Goal: Task Accomplishment & Management: Manage account settings

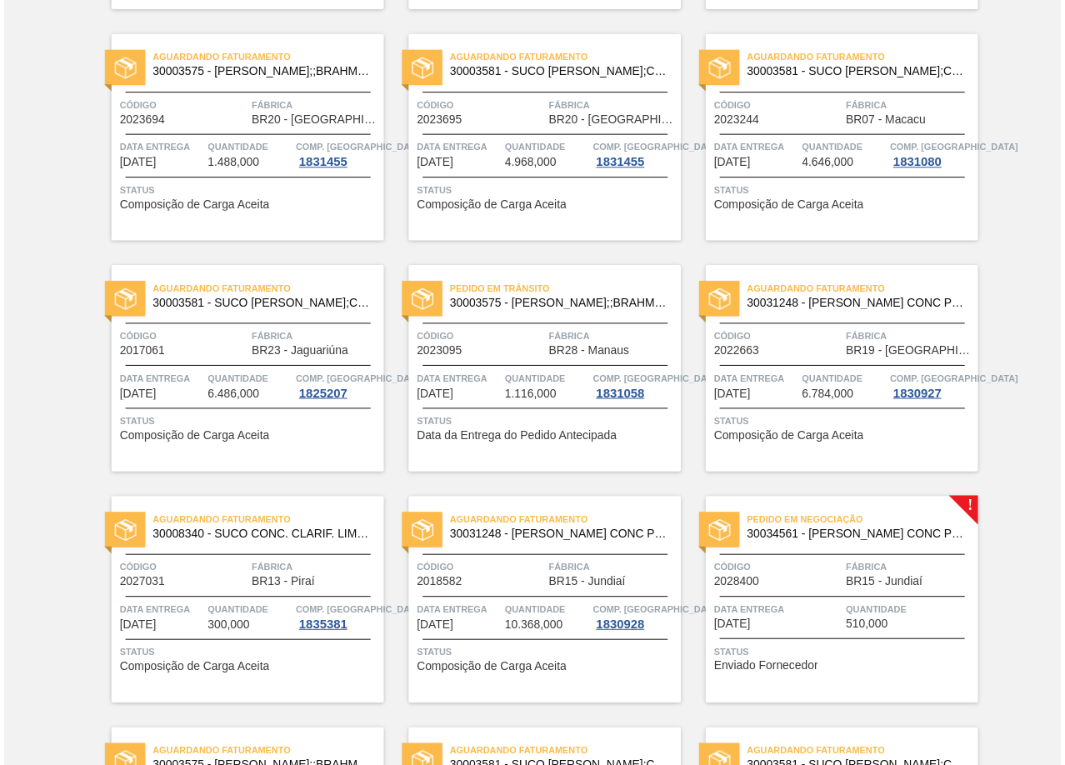
scroll to position [2582, 0]
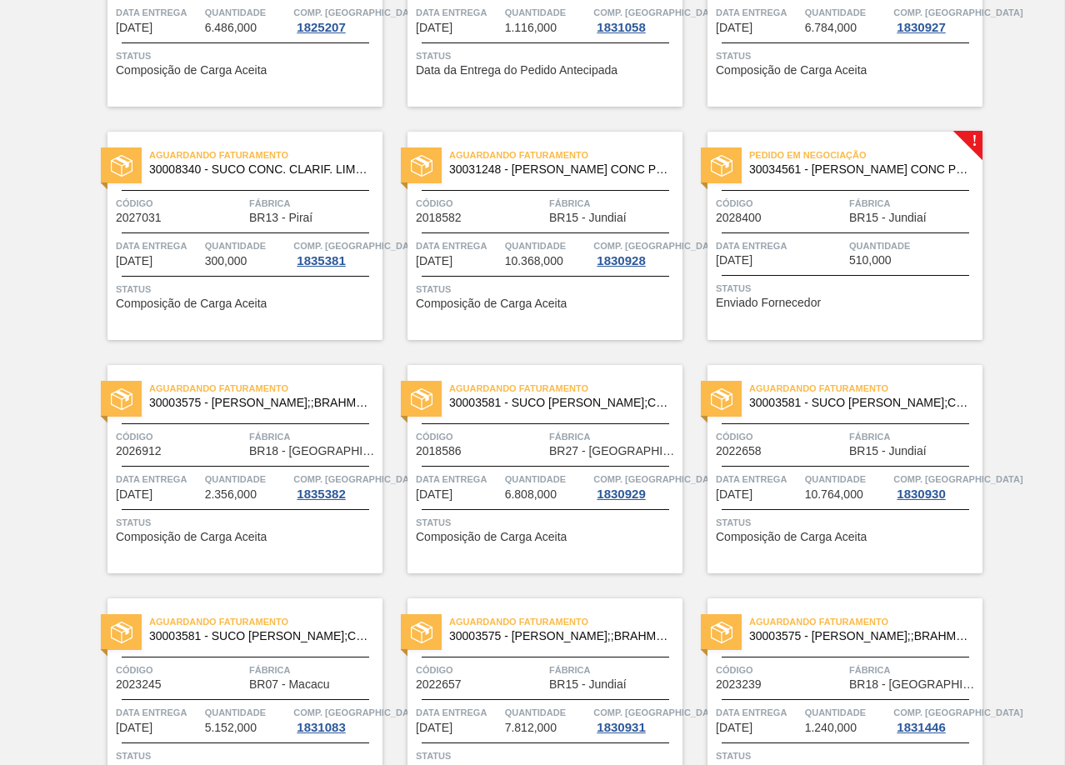
click at [843, 251] on span "Data entrega" at bounding box center [780, 245] width 129 height 17
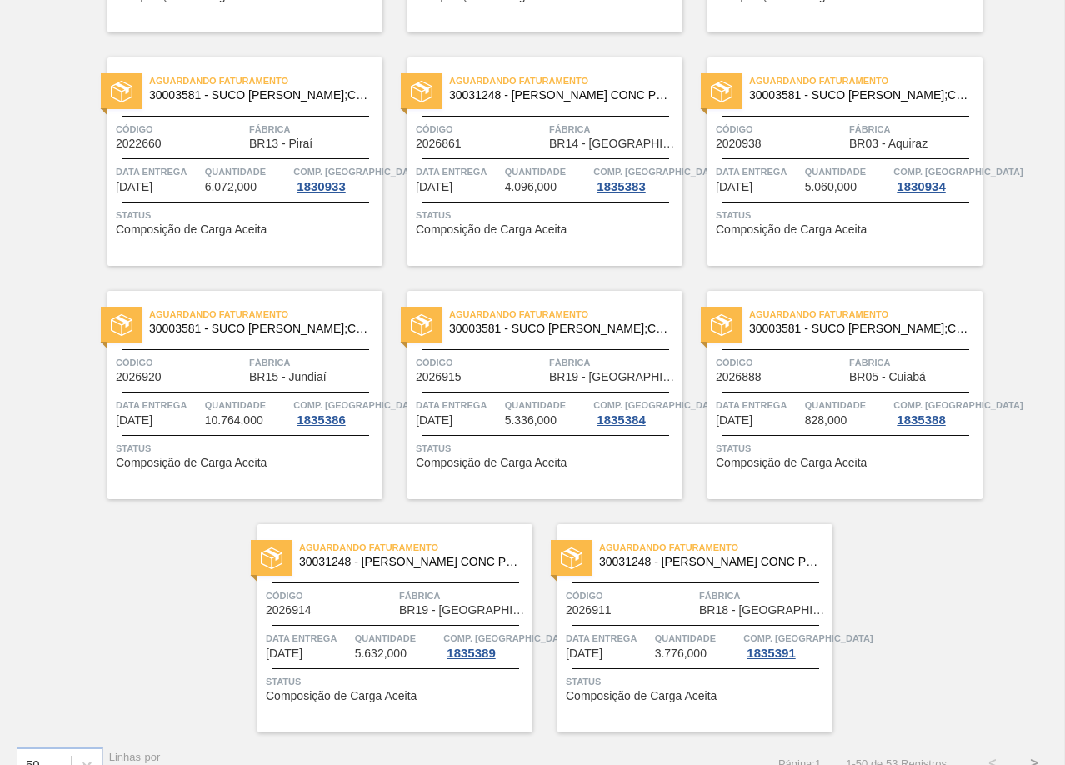
scroll to position [3385, 0]
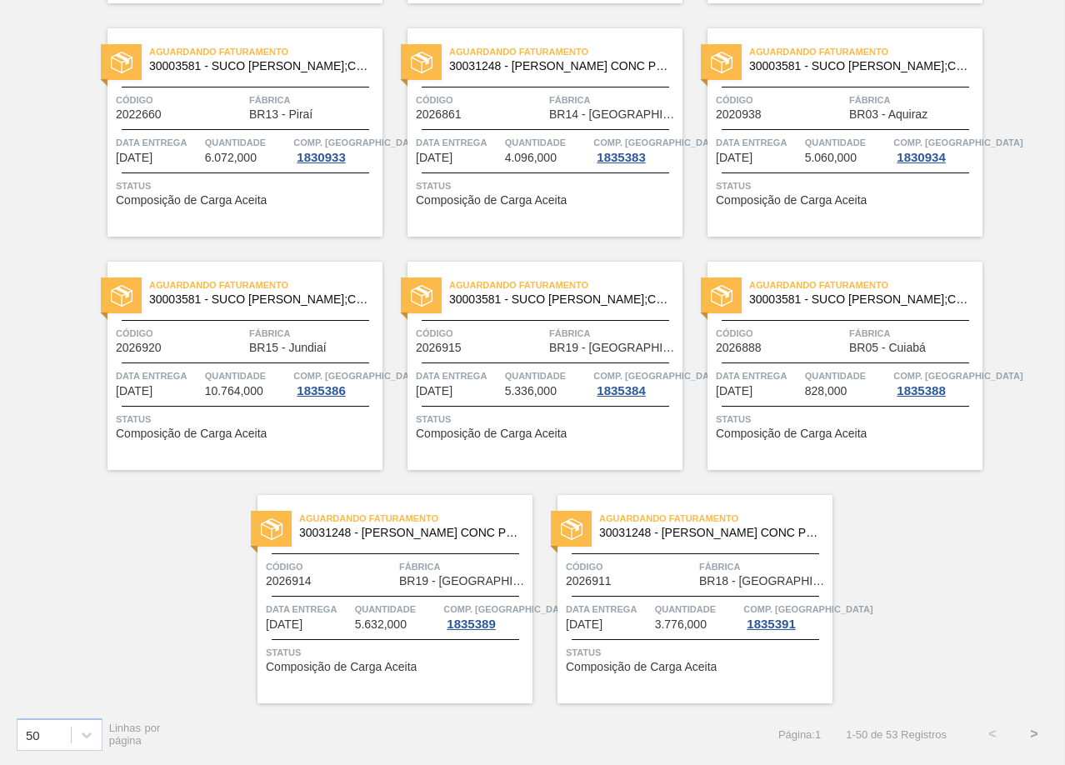
click at [1025, 732] on button ">" at bounding box center [1034, 734] width 42 height 42
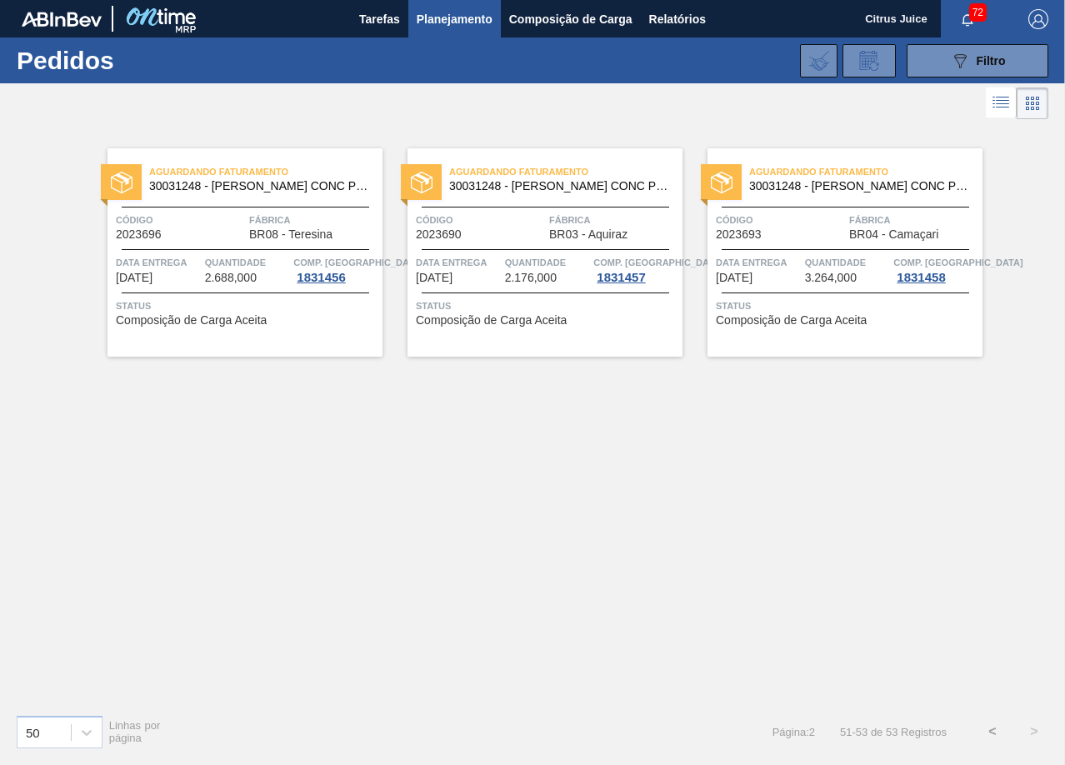
scroll to position [0, 0]
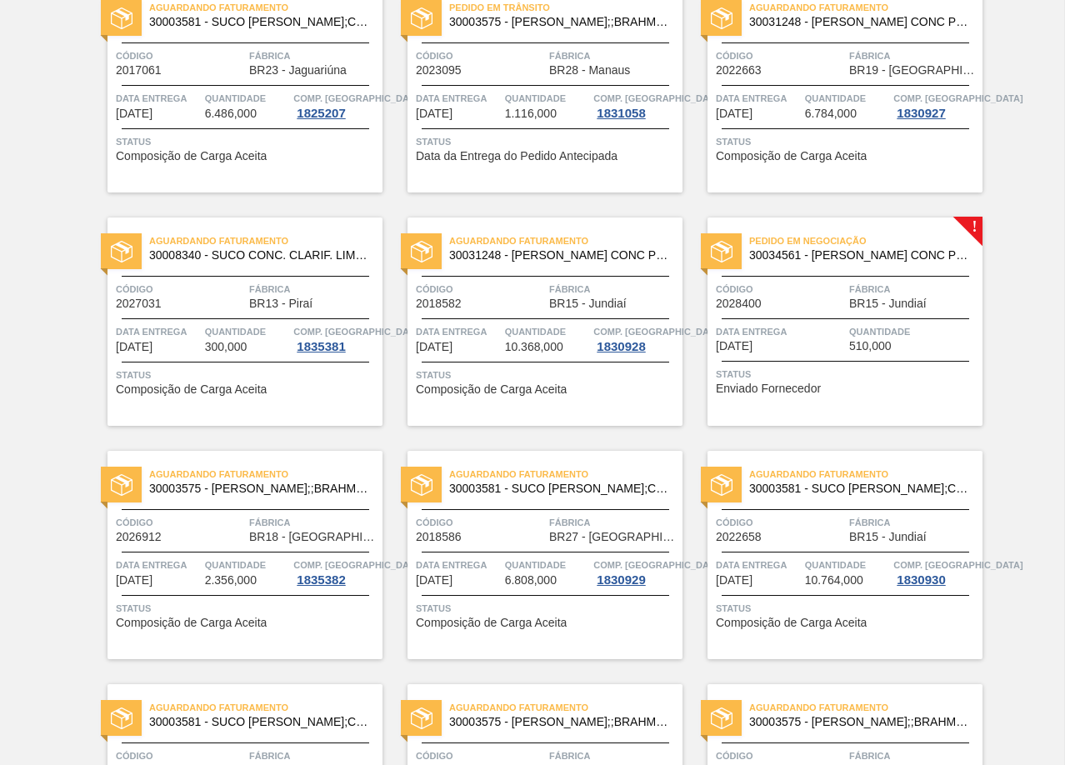
scroll to position [2499, 0]
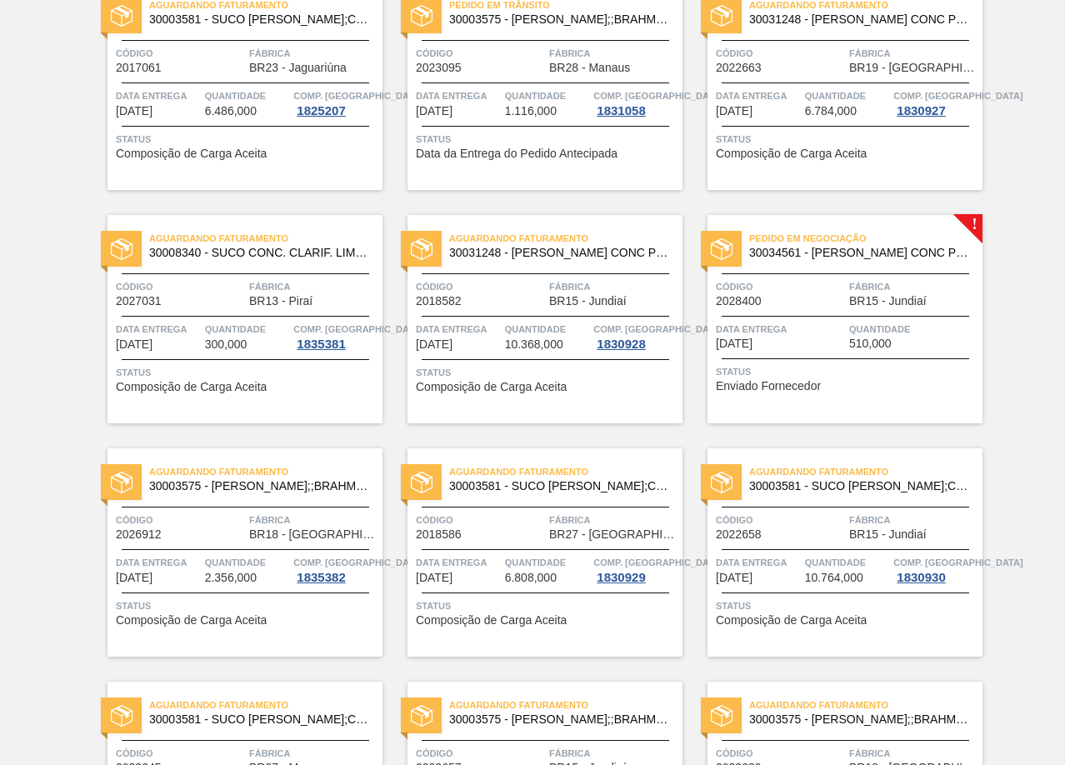
click at [543, 280] on span "Código" at bounding box center [480, 286] width 129 height 17
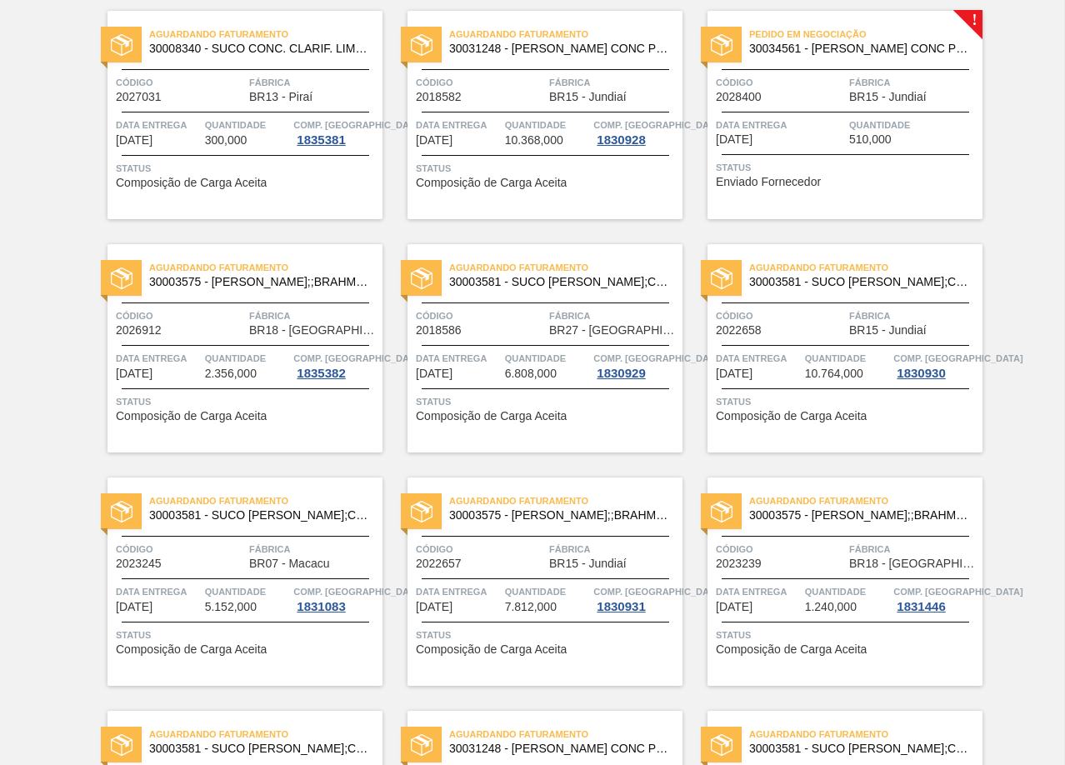
scroll to position [2749, 0]
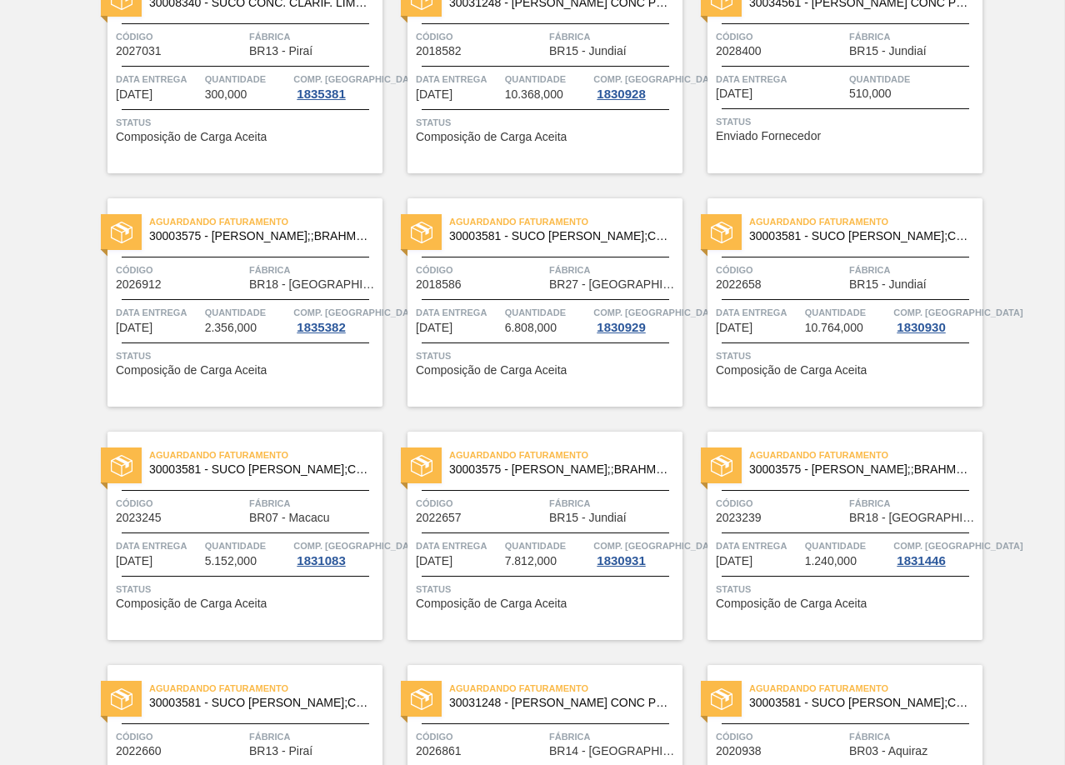
click at [835, 297] on div "Aguardando Faturamento 30003581 - SUCO CONCENT LIMAO;CLARIFIC.C/SO2;PEPSI; Códi…" at bounding box center [844, 302] width 275 height 208
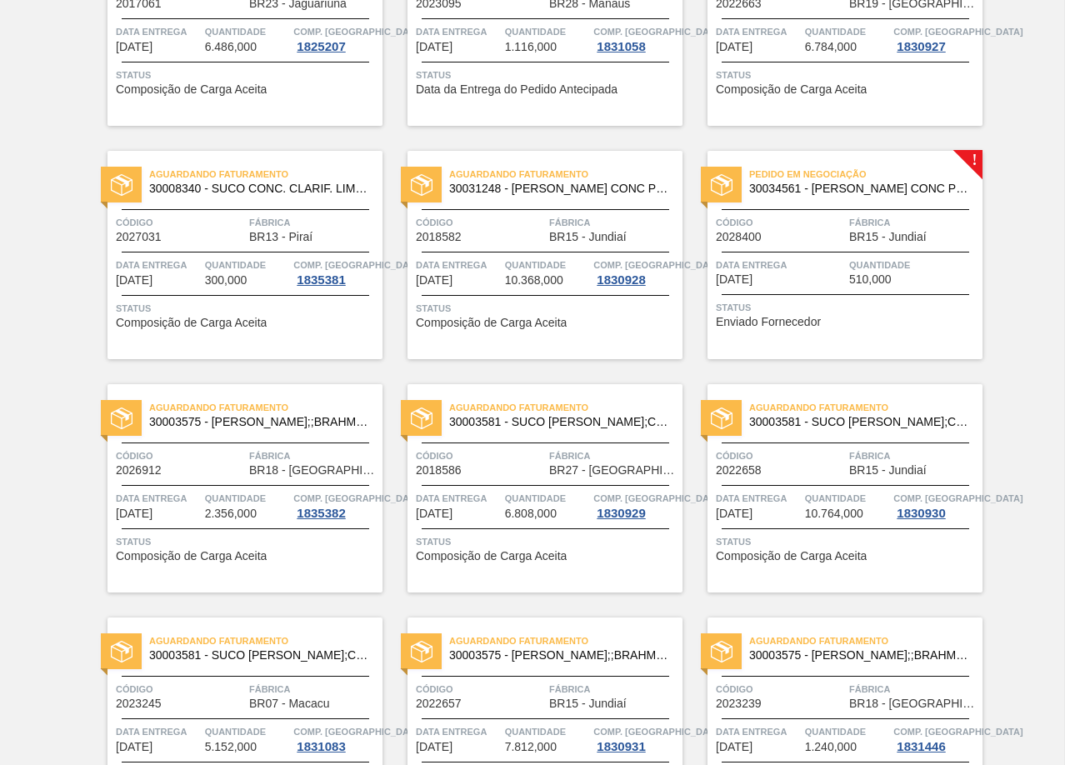
scroll to position [2999, 0]
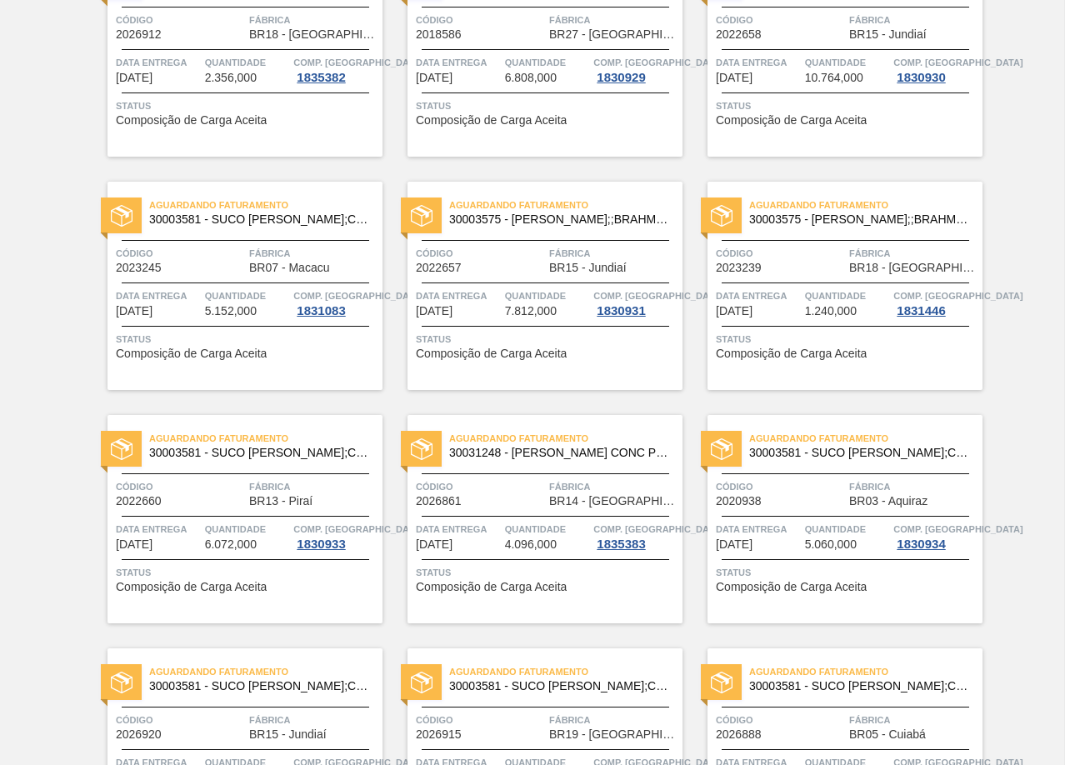
click at [527, 267] on div "Código 2022657" at bounding box center [480, 259] width 129 height 29
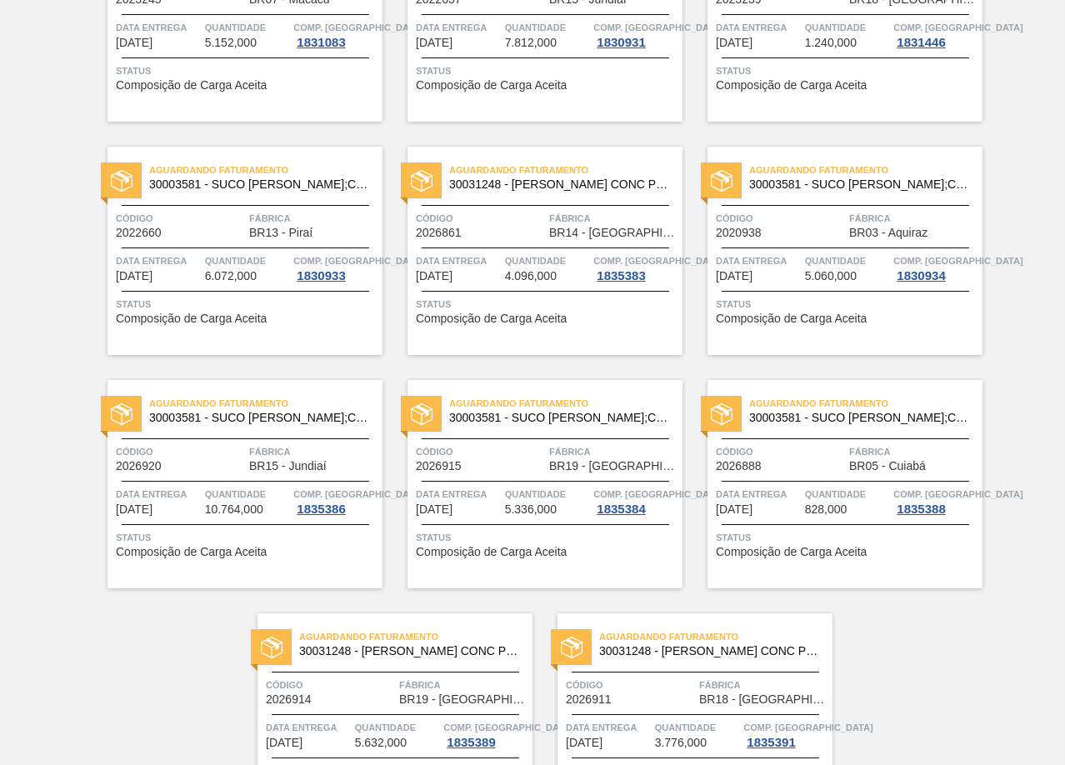
scroll to position [3385, 0]
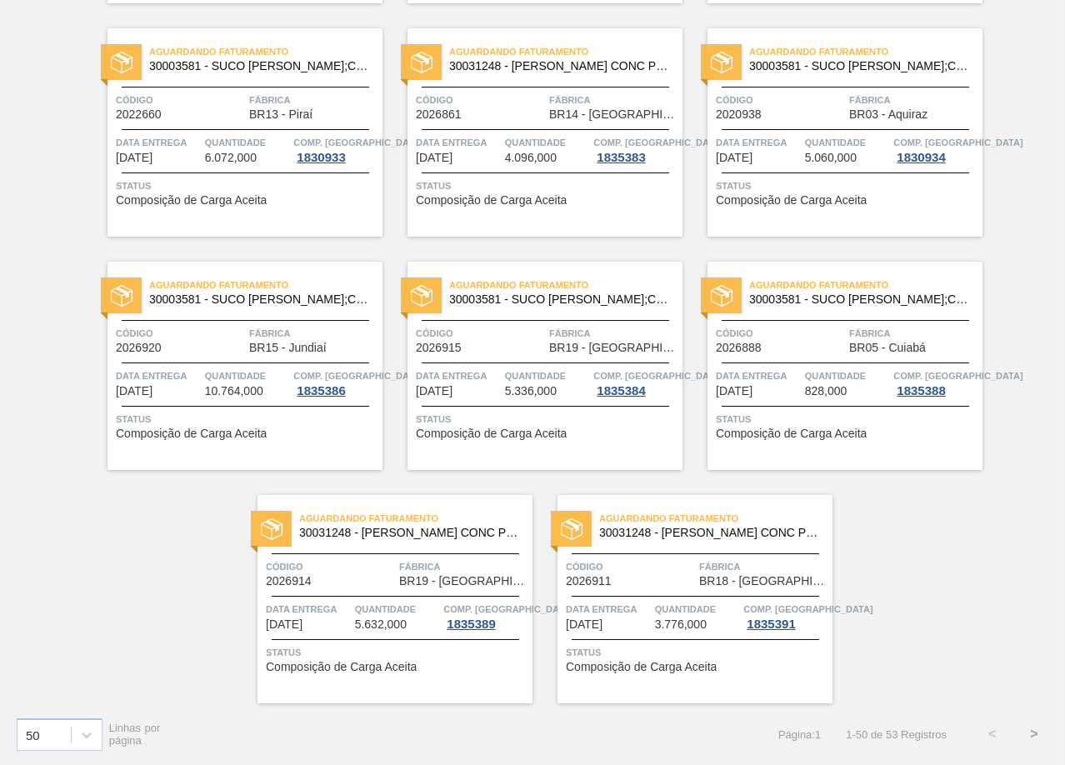
click at [1027, 726] on button ">" at bounding box center [1034, 734] width 42 height 42
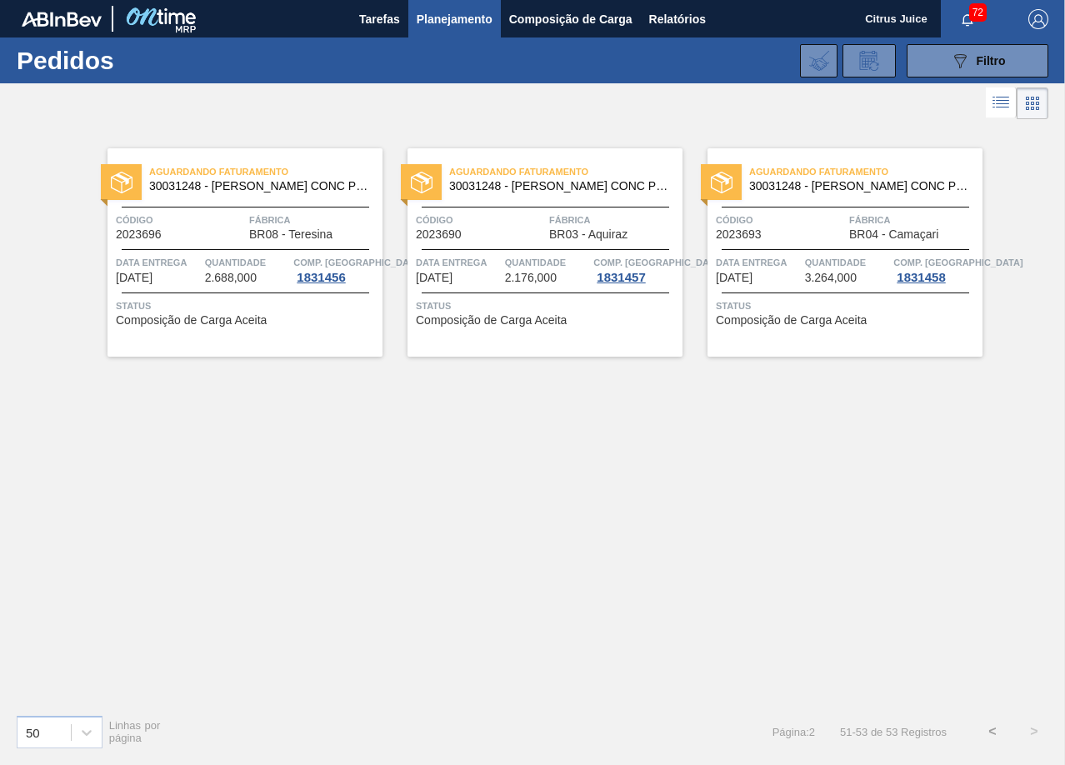
scroll to position [0, 0]
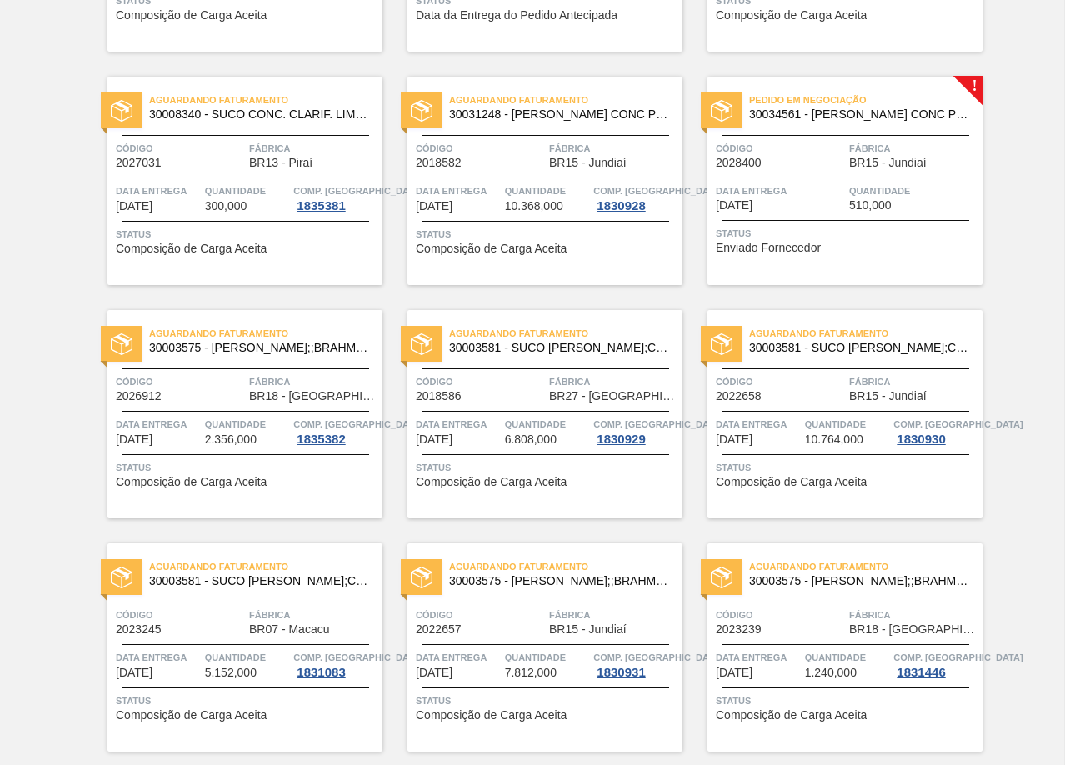
scroll to position [2636, 0]
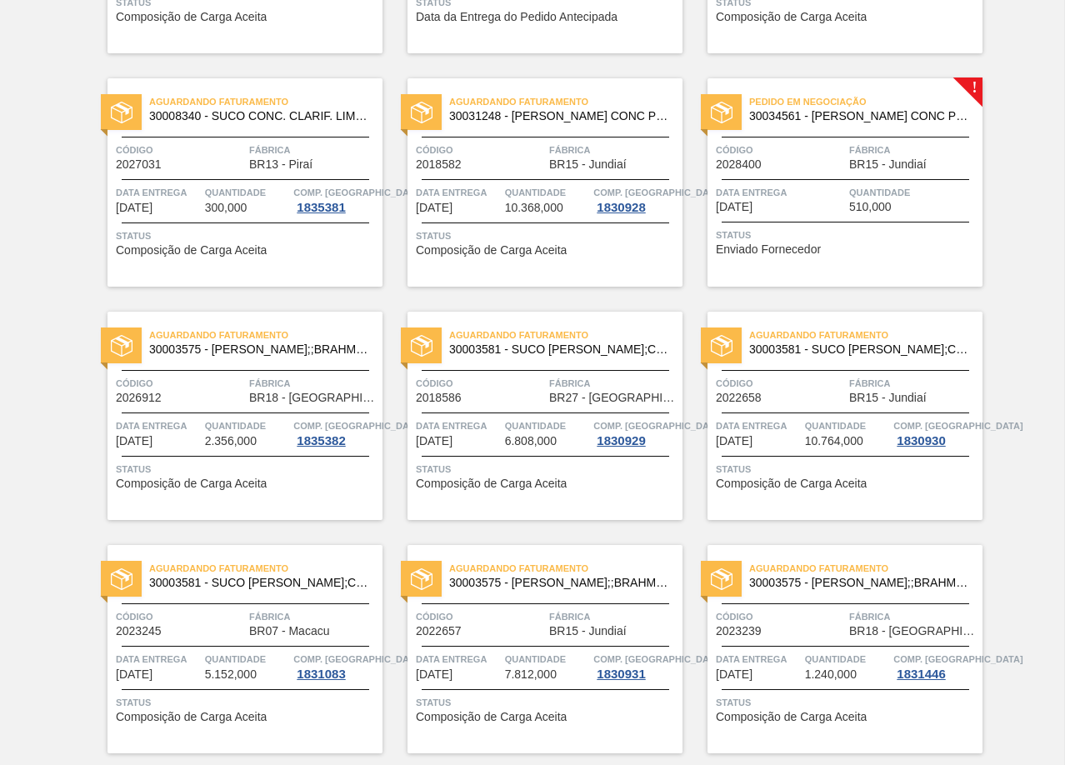
click at [826, 217] on div "Pedido em Negociação 30034561 - SUCO LARANJA CONC PRESV 51KG Código 2028400 Fáb…" at bounding box center [844, 182] width 275 height 208
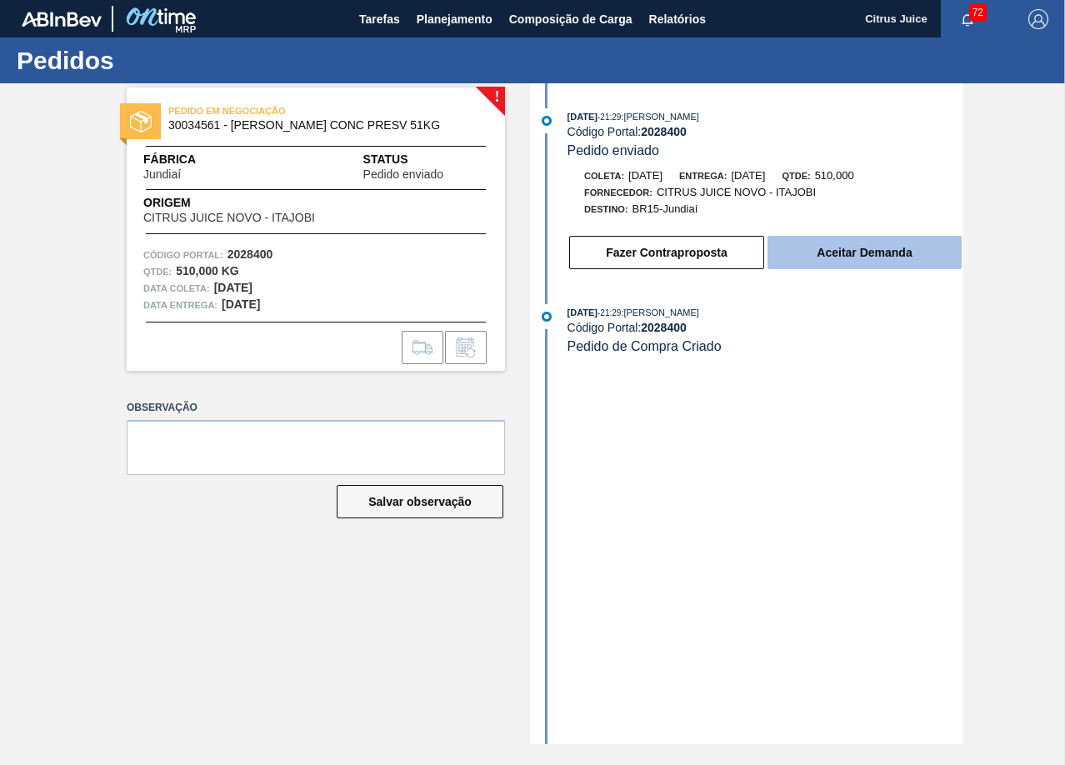
click at [856, 237] on button "Aceitar Demanda" at bounding box center [864, 252] width 194 height 33
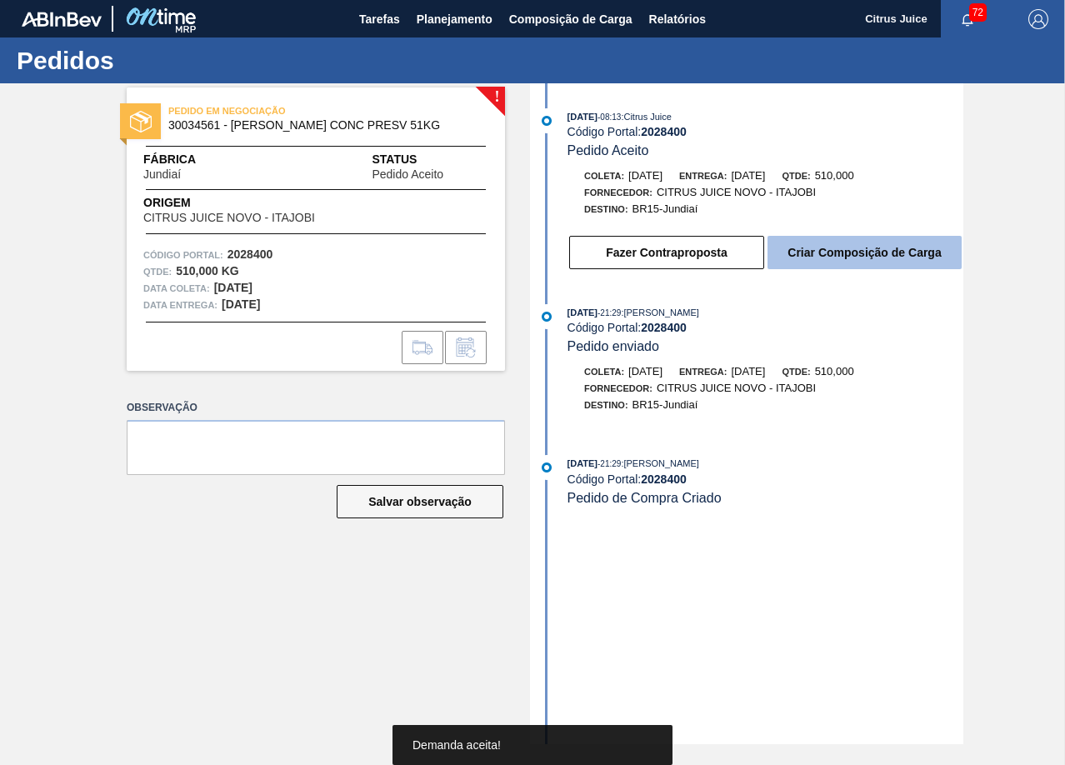
click at [839, 247] on button "Criar Composição de Carga" at bounding box center [864, 252] width 194 height 33
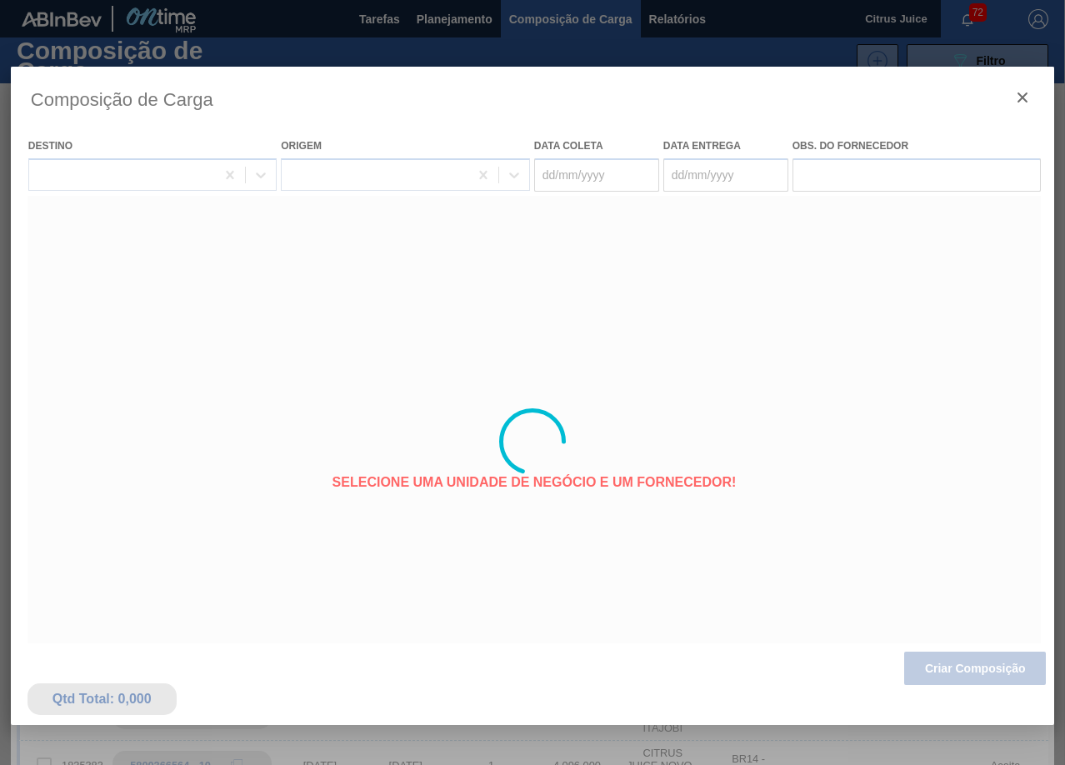
type coleta "[DATE]"
type entrega "[DATE]"
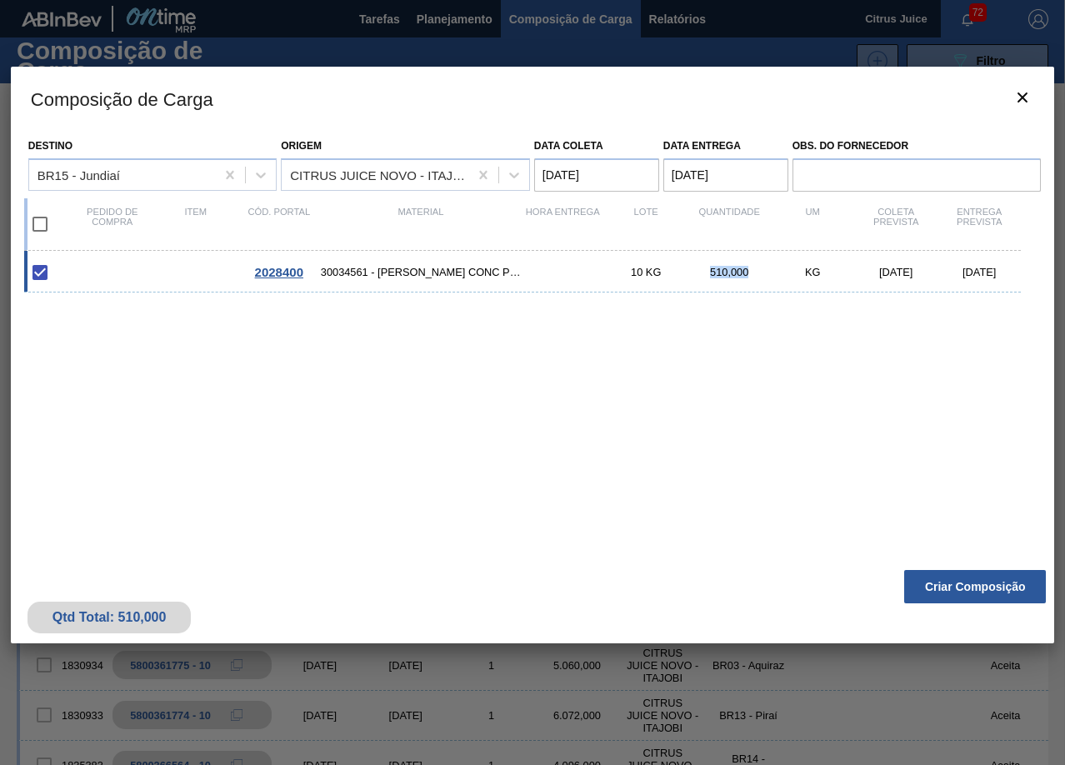
drag, startPoint x: 708, startPoint y: 274, endPoint x: 748, endPoint y: 275, distance: 40.0
click at [748, 275] on div "510,000" at bounding box center [728, 272] width 83 height 12
checkbox input "false"
click at [738, 298] on div "2028400 30034561 - SUCO LARANJA CONC PRESV 51KG 10 KG 510,000 KG 22/09/2025 24/…" at bounding box center [529, 396] width 1010 height 291
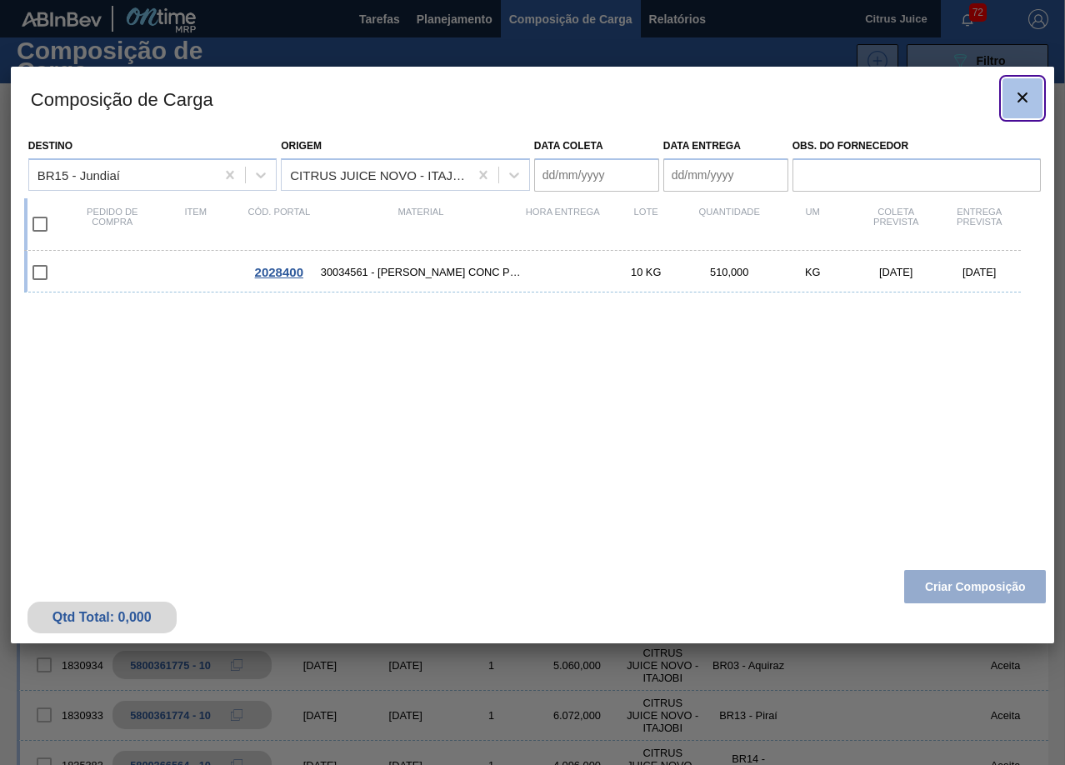
click at [1025, 107] on icon "botão de ícone" at bounding box center [1022, 97] width 20 height 20
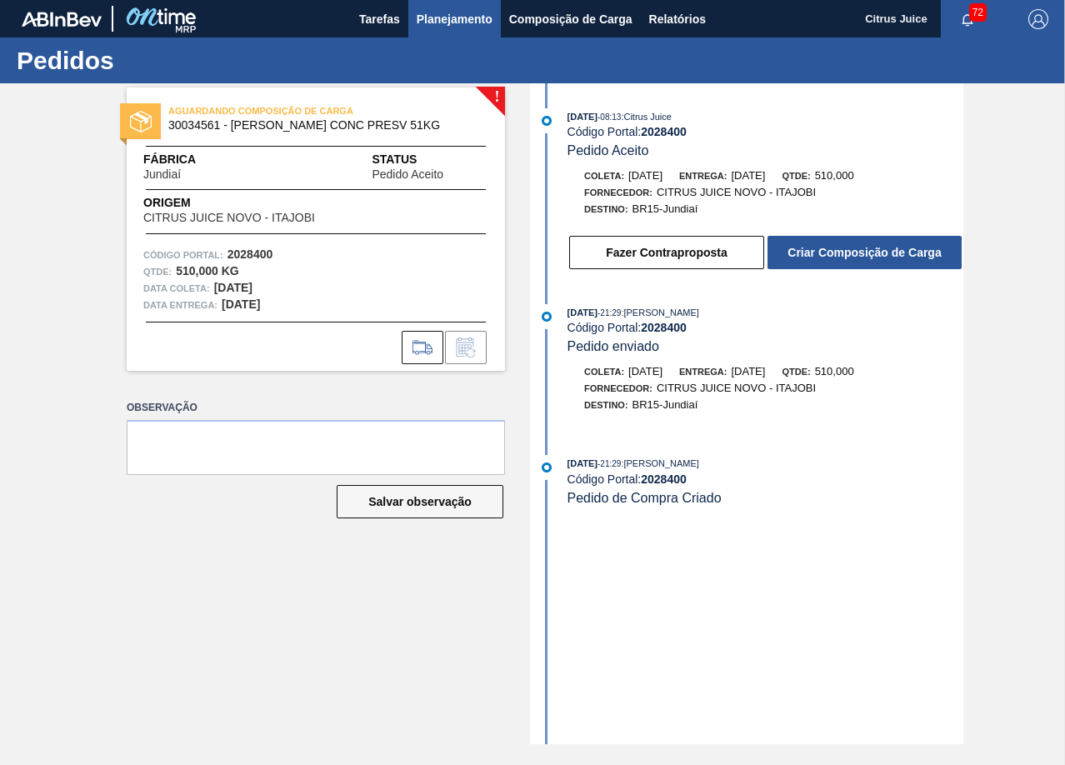
click at [440, 12] on span "Planejamento" at bounding box center [454, 19] width 76 height 20
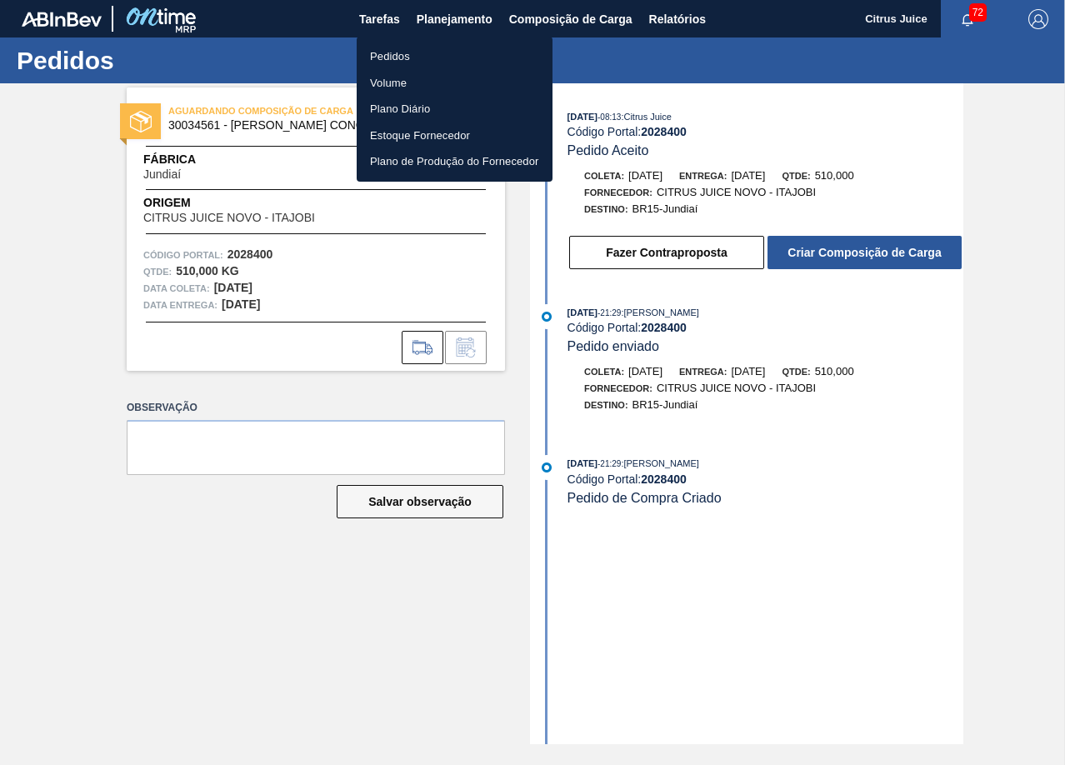
click at [404, 59] on li "Pedidos" at bounding box center [455, 56] width 196 height 27
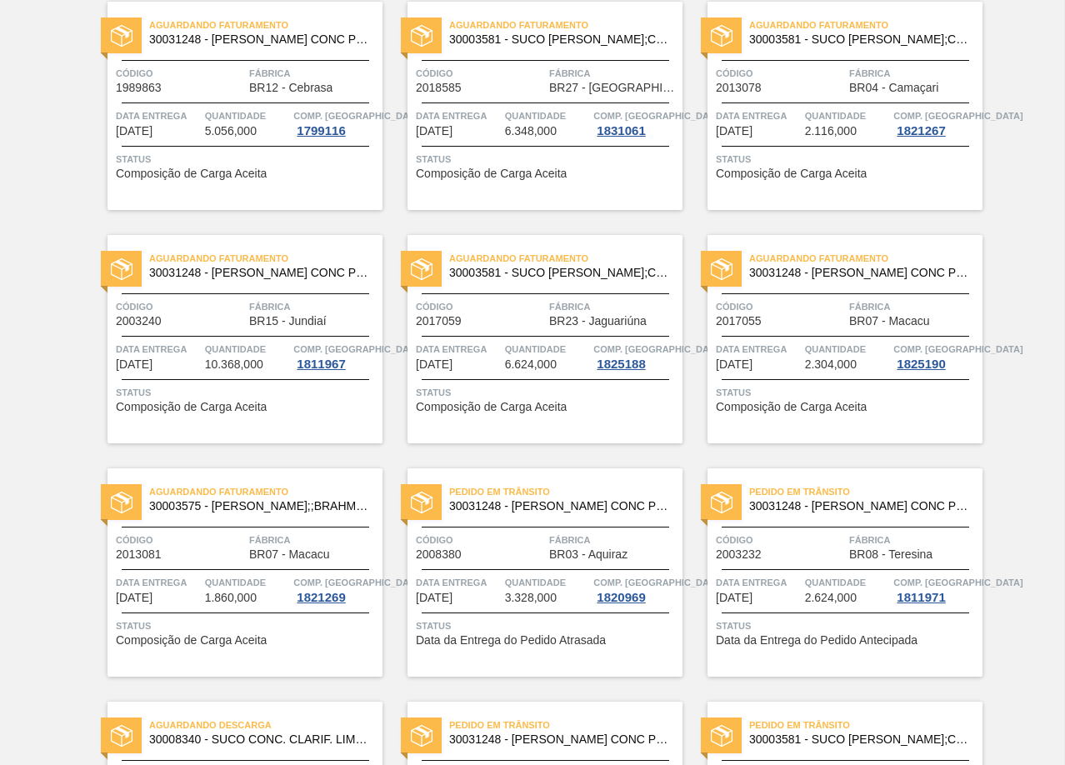
scroll to position [333, 0]
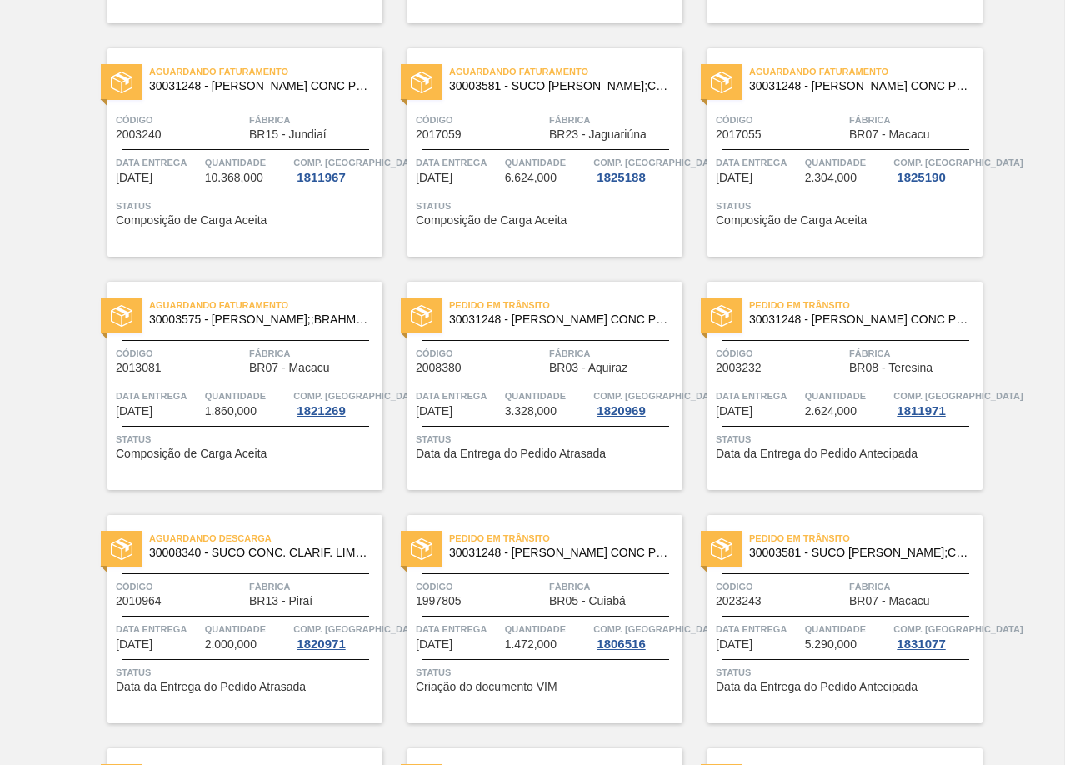
click at [249, 113] on span "Fábrica" at bounding box center [313, 120] width 129 height 17
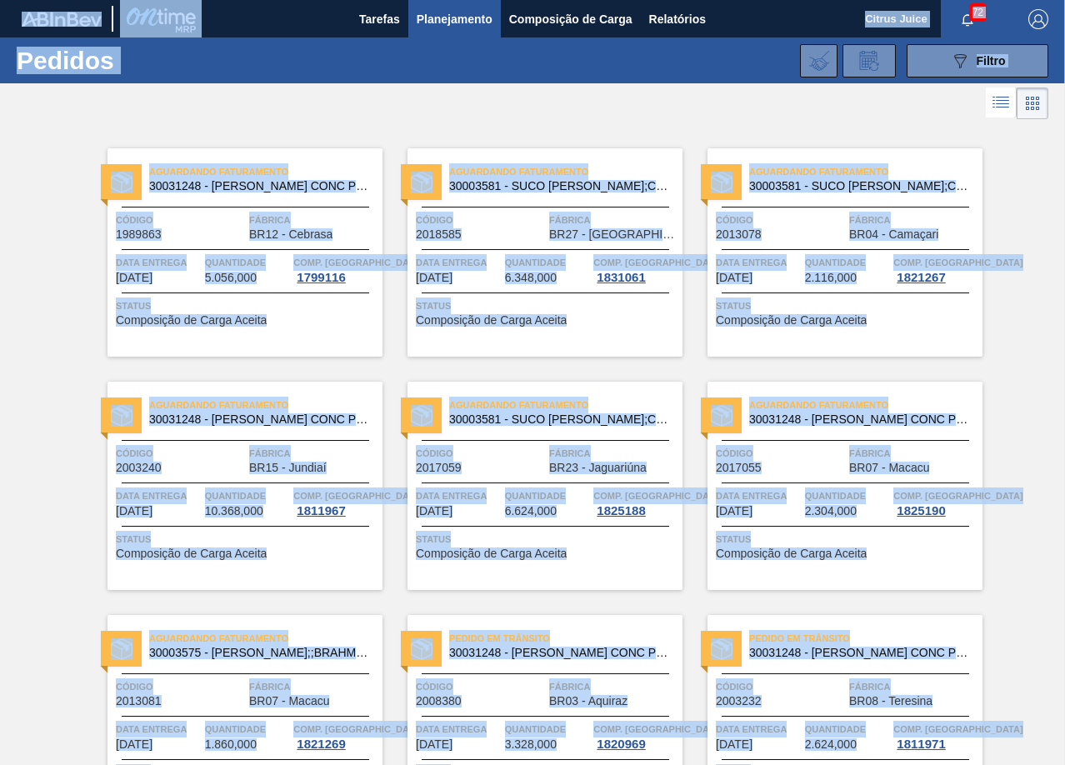
click at [410, 362] on div "Aguardando Faturamento 30003581 - SUCO CONCENT LIMAO;CLARIFIC.C/SO2;PEPSI; Códi…" at bounding box center [532, 473] width 300 height 233
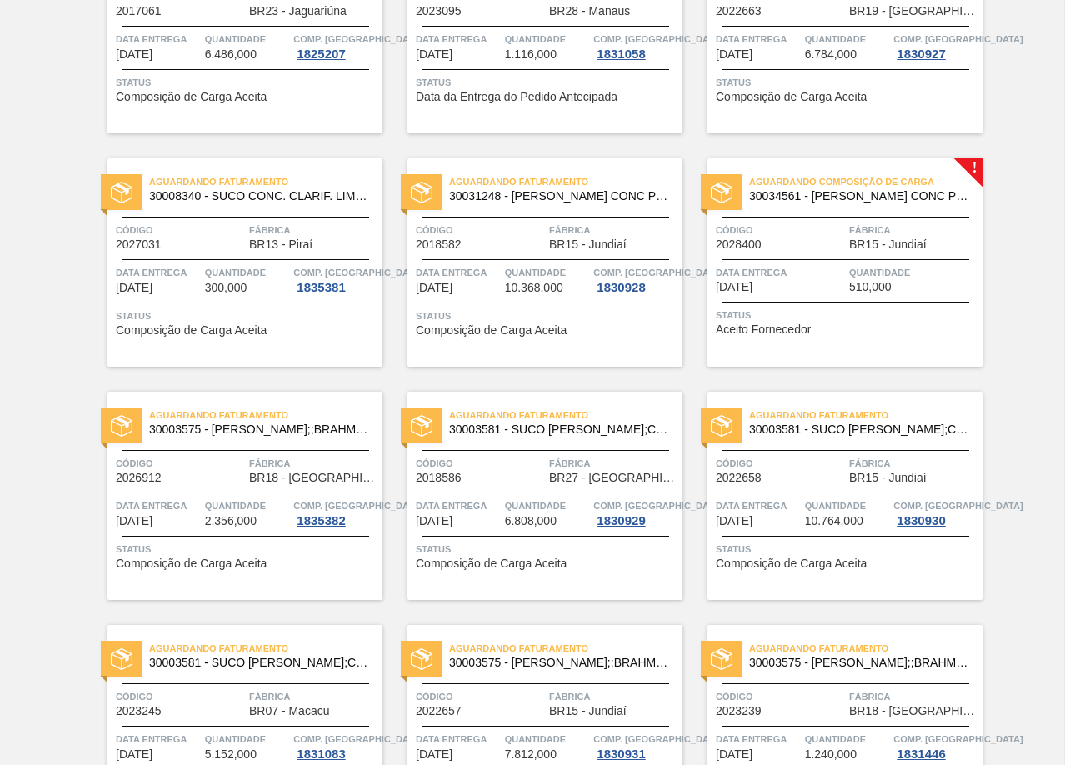
scroll to position [2582, 0]
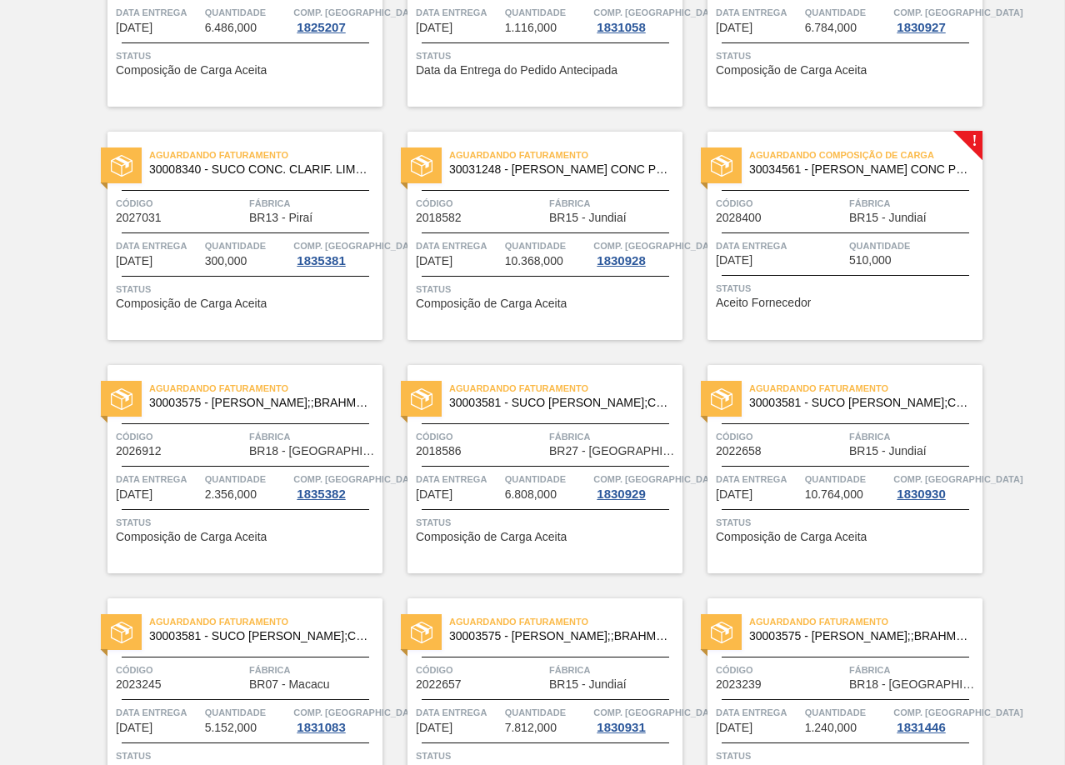
click at [572, 267] on div "Quantidade 10.368,000" at bounding box center [547, 252] width 85 height 30
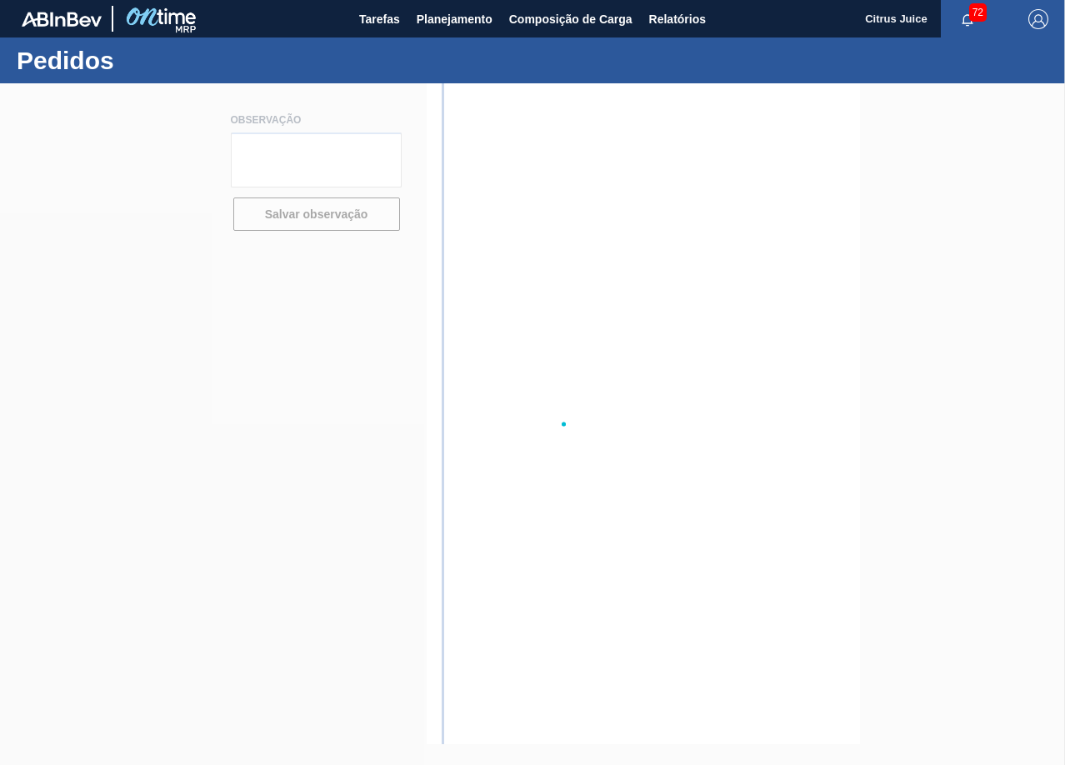
click at [572, 267] on div at bounding box center [532, 423] width 1065 height 681
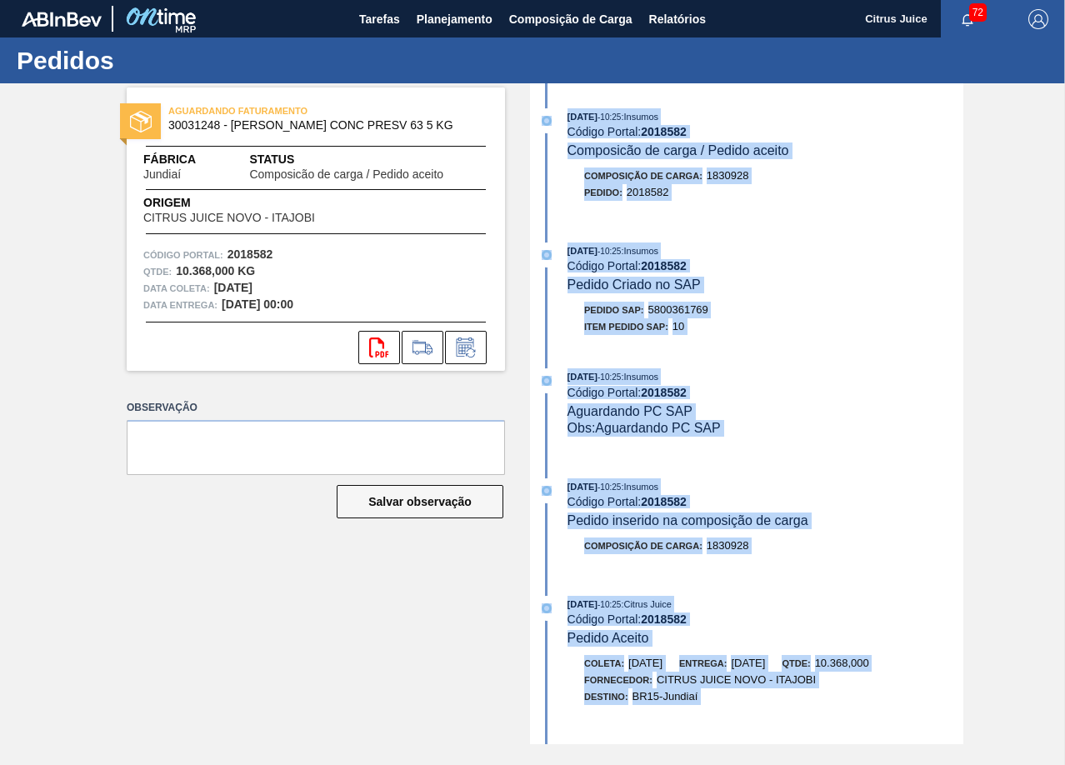
click at [755, 270] on div "Código Portal: 2018582" at bounding box center [765, 265] width 396 height 13
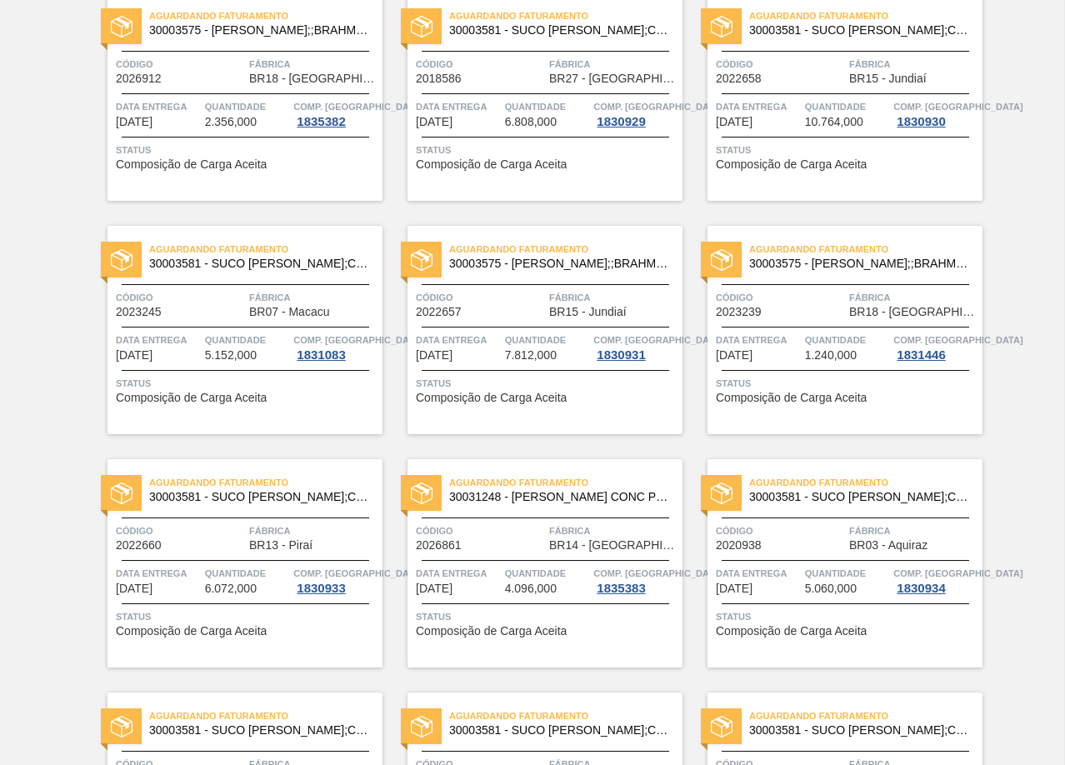
scroll to position [2969, 0]
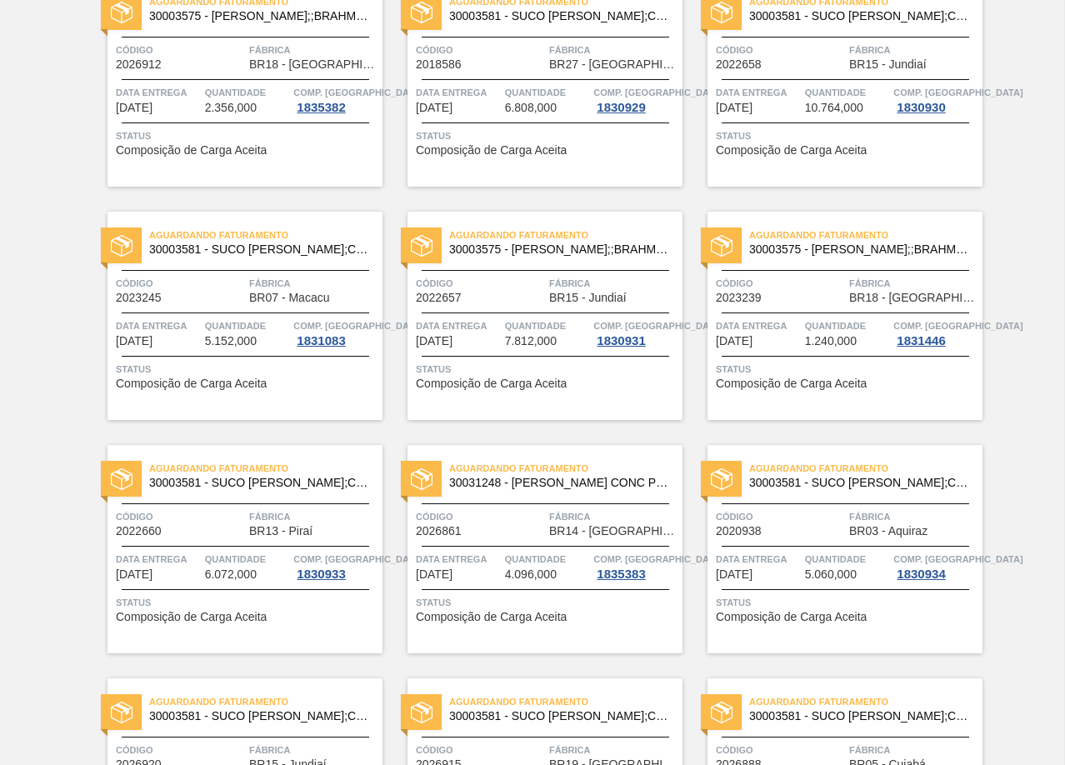
click at [541, 301] on div "Código 2022657" at bounding box center [480, 289] width 129 height 29
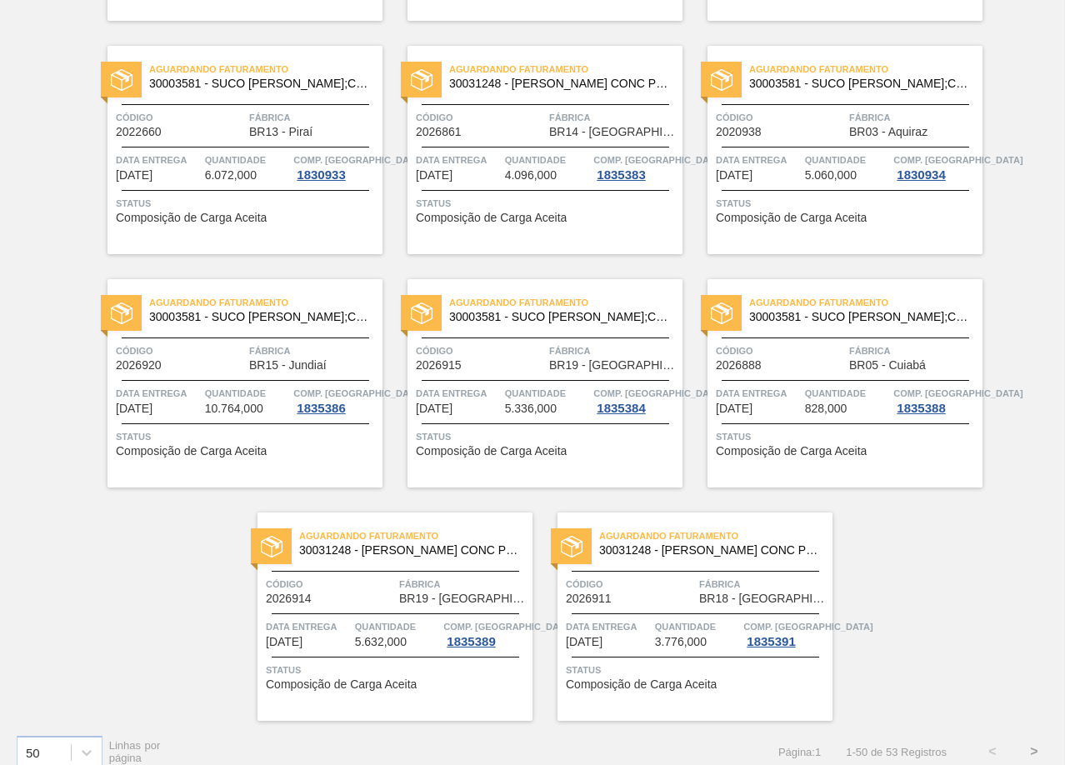
scroll to position [3385, 0]
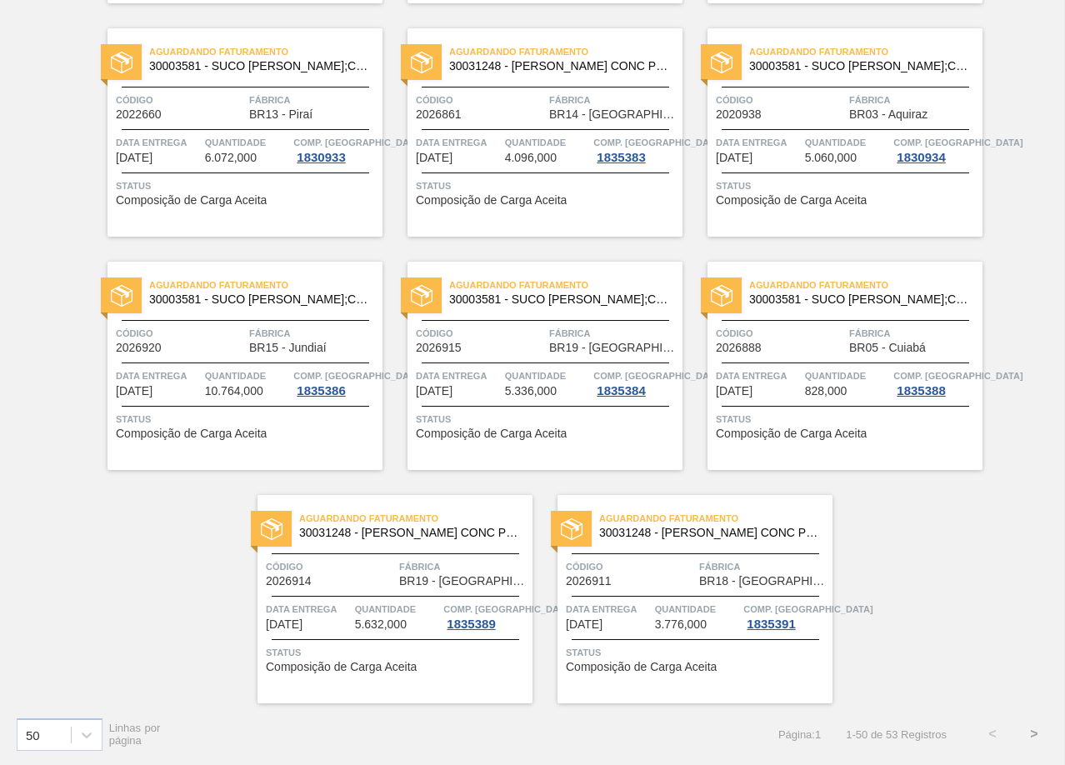
click at [1025, 736] on button ">" at bounding box center [1034, 734] width 42 height 42
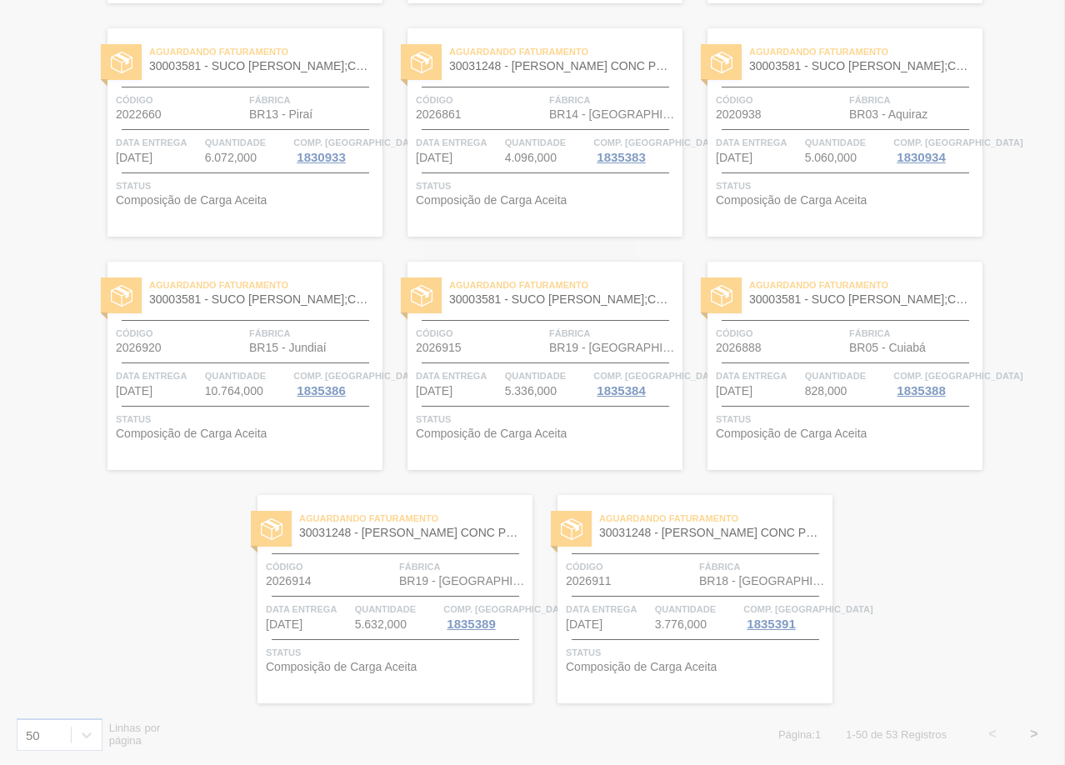
scroll to position [0, 0]
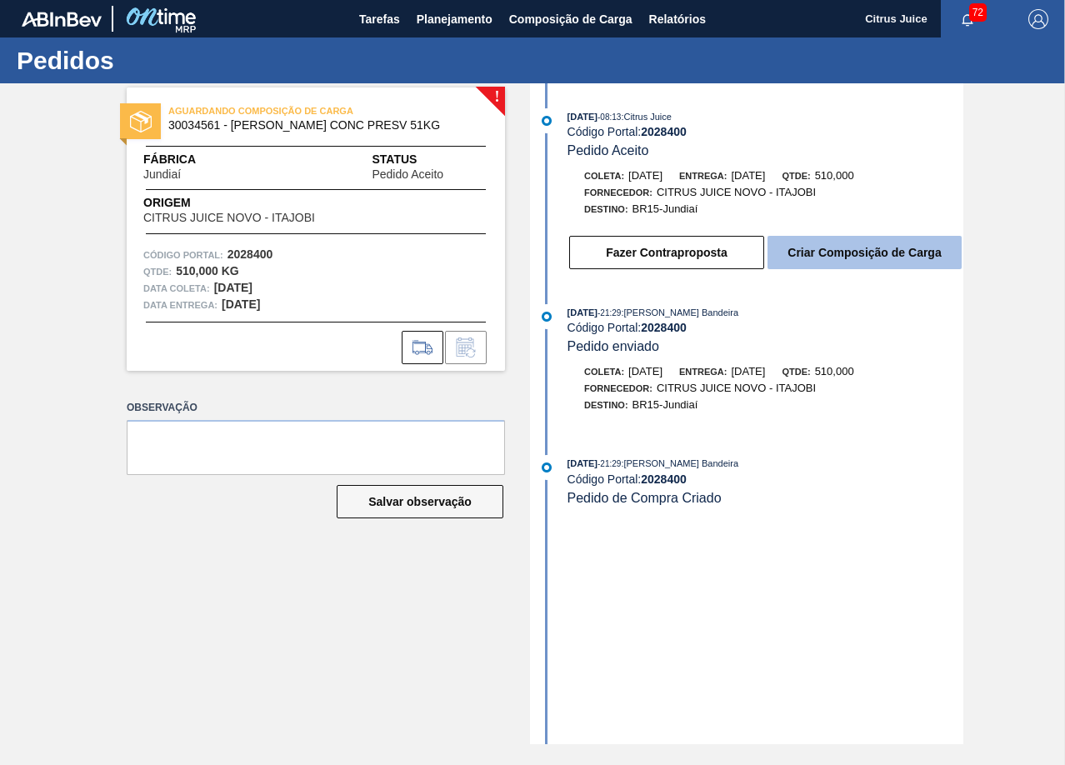
click at [805, 243] on button "Criar Composição de Carga" at bounding box center [864, 252] width 194 height 33
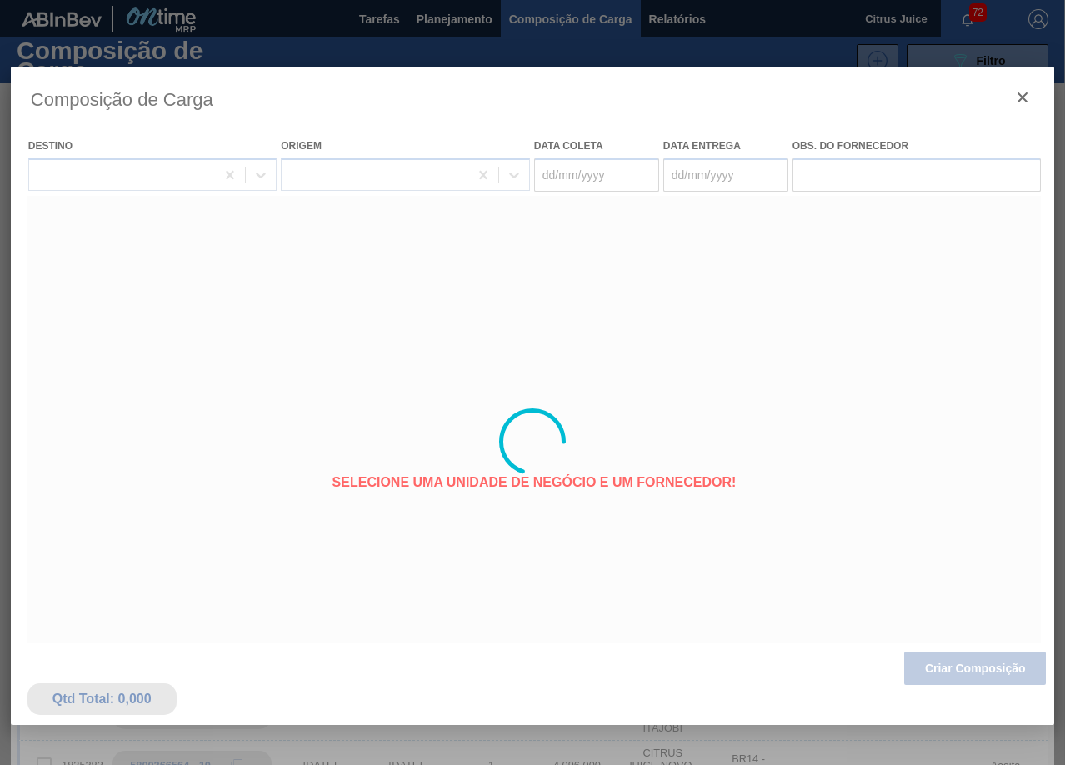
type coleta "[DATE]"
type entrega "[DATE]"
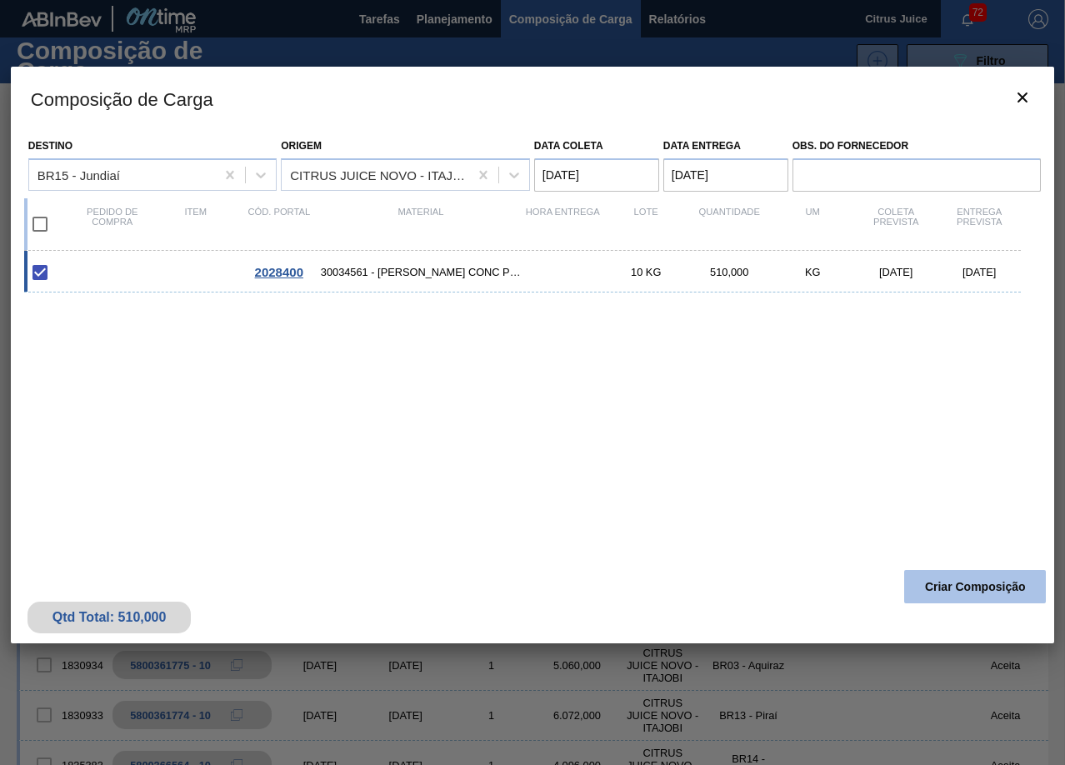
click at [974, 576] on button "Criar Composição" at bounding box center [975, 586] width 142 height 33
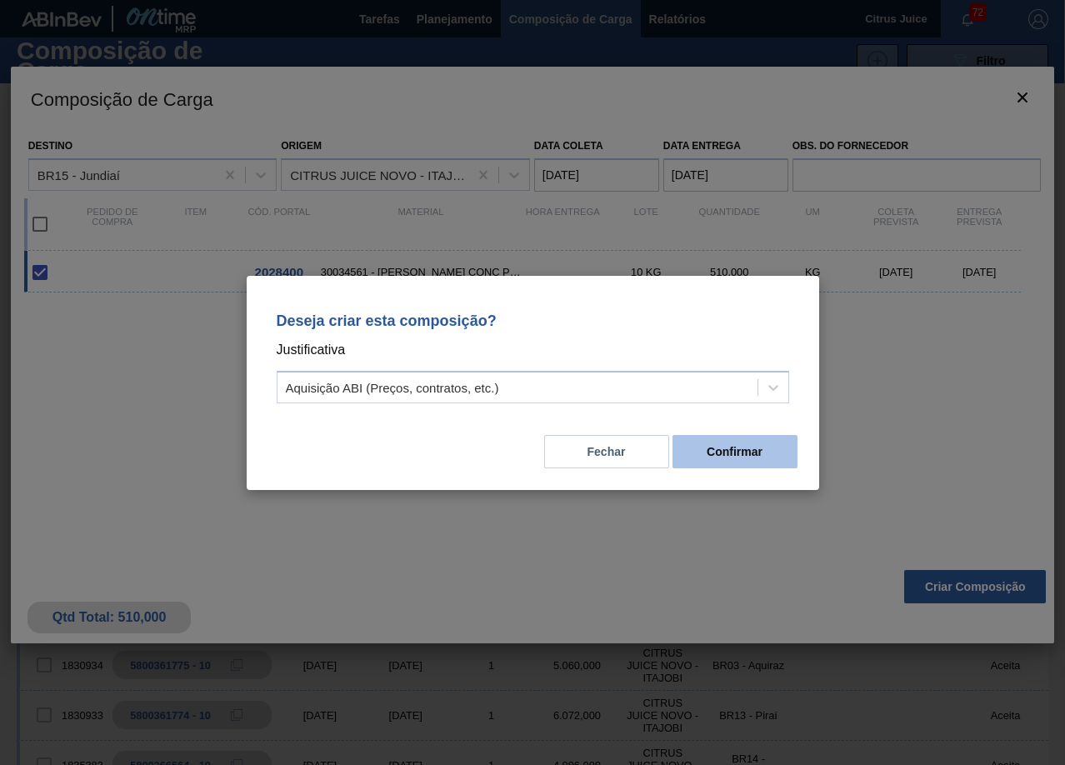
click at [741, 442] on button "Confirmar" at bounding box center [734, 451] width 125 height 33
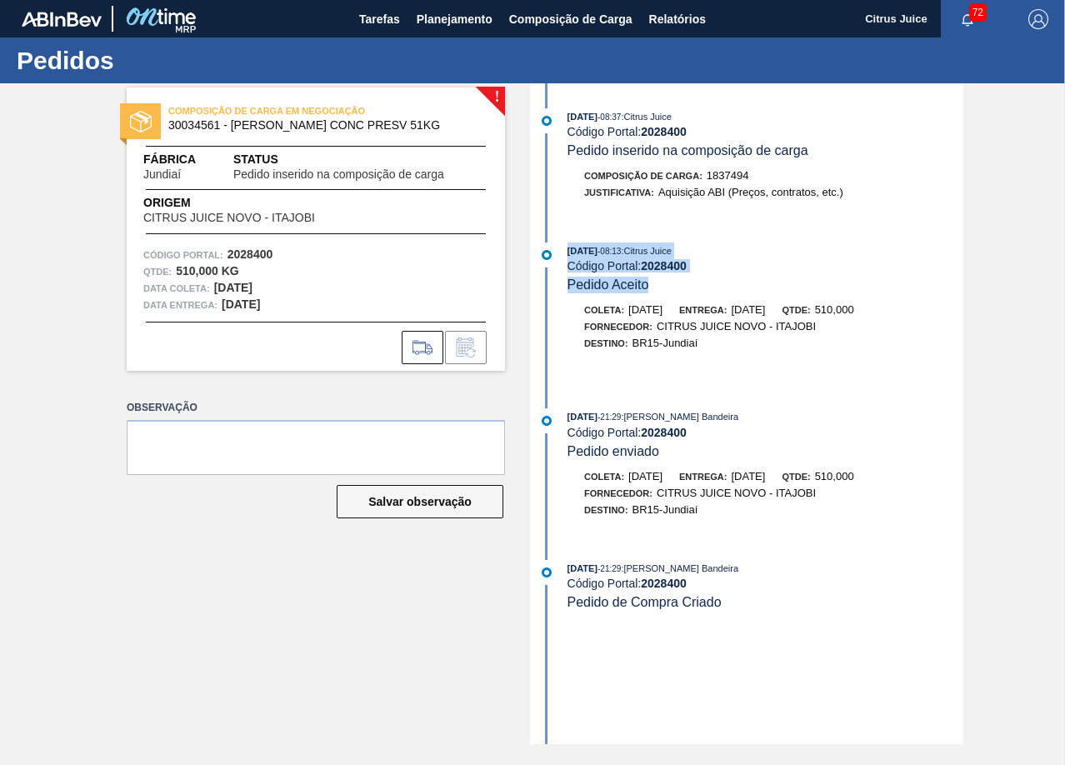
drag, startPoint x: 568, startPoint y: 248, endPoint x: 656, endPoint y: 291, distance: 97.2
click at [656, 291] on div "12/09/2025 - 08:13 : Citrus Juice Código Portal: 2028400 Pedido Aceito" at bounding box center [765, 267] width 396 height 51
click at [686, 275] on div "12/09/2025 - 08:13 : Citrus Juice Código Portal: 2028400 Pedido Aceito" at bounding box center [765, 267] width 396 height 51
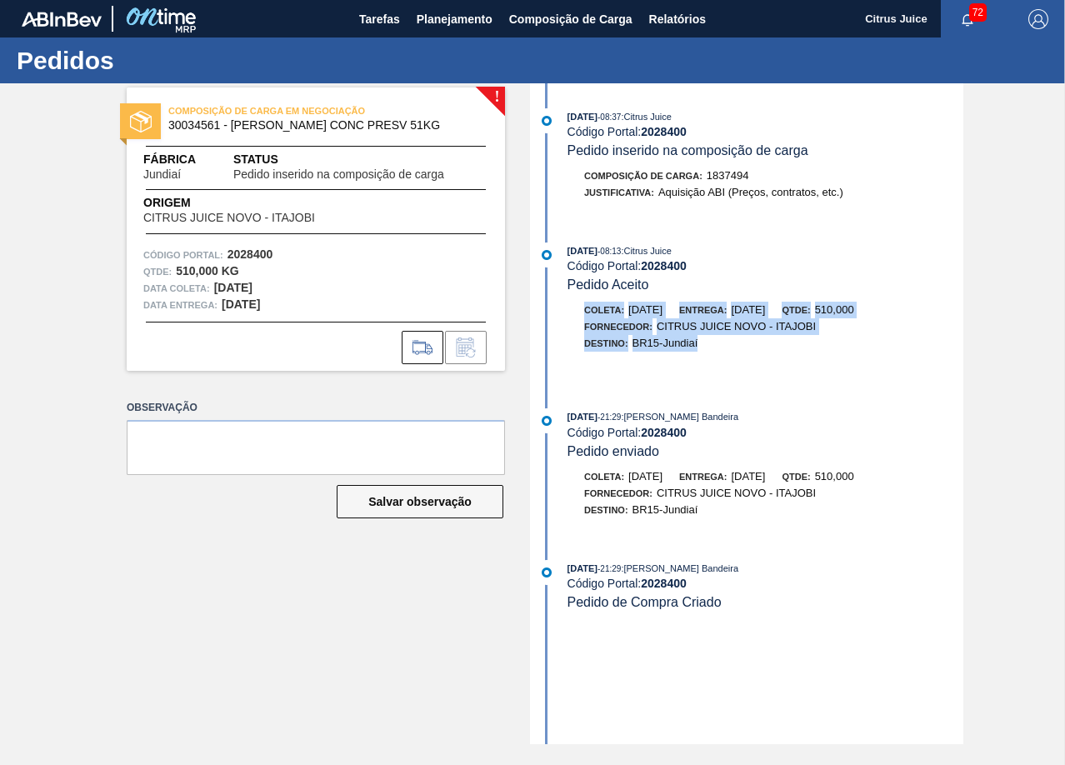
drag, startPoint x: 586, startPoint y: 307, endPoint x: 705, endPoint y: 320, distance: 119.9
click at [701, 343] on div "Coleta: 22/09/2025 Entrega: 24/09/2025 Qtde: 510,000 Fornecedor: CITRUS JUICE N…" at bounding box center [765, 327] width 396 height 50
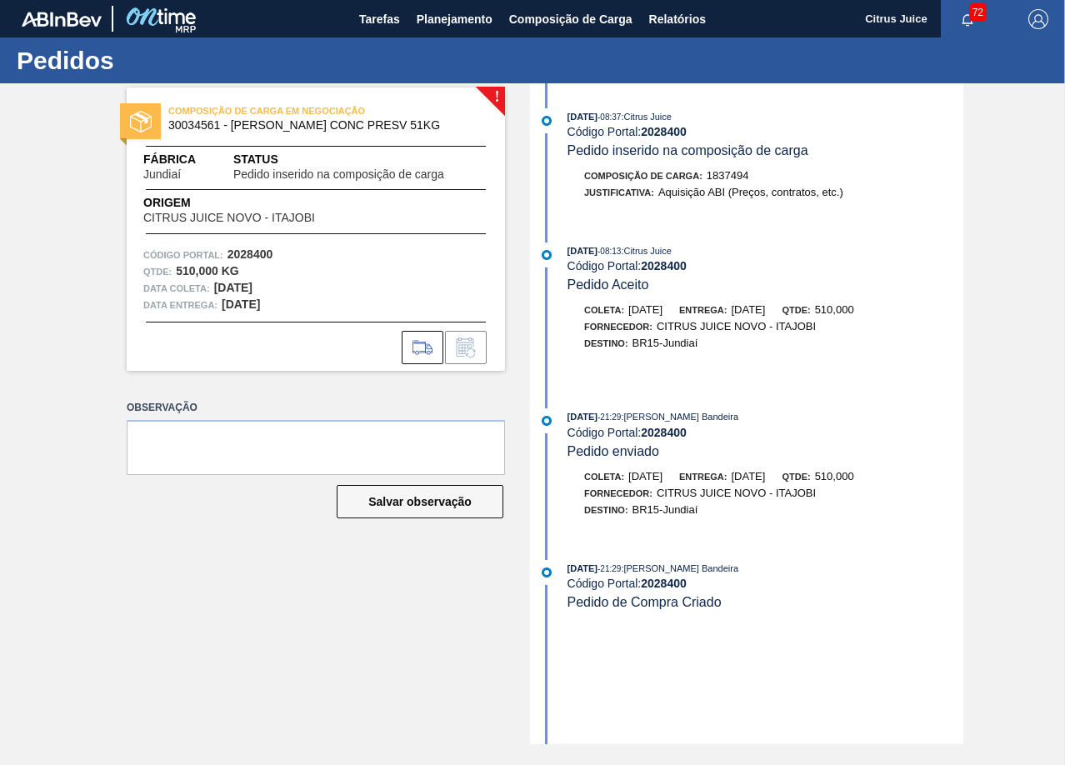
click at [717, 278] on div "12/09/2025 - 08:13 : Citrus Juice Código Portal: 2028400 Pedido Aceito" at bounding box center [765, 267] width 396 height 51
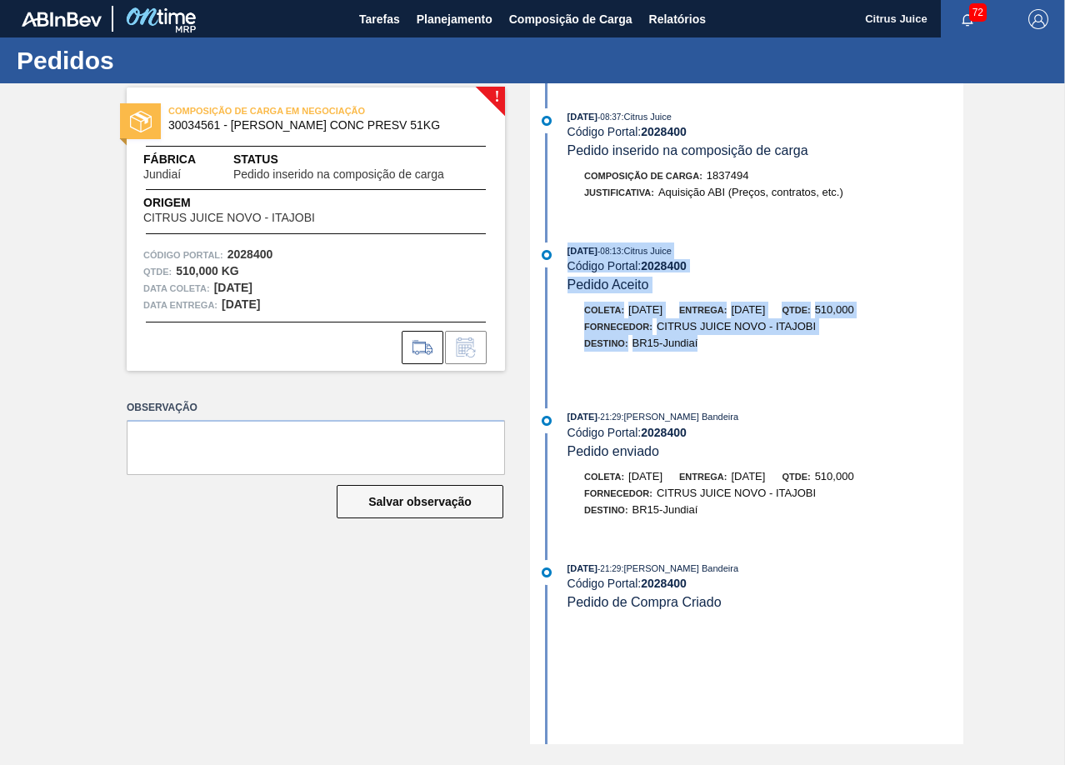
drag, startPoint x: 566, startPoint y: 251, endPoint x: 706, endPoint y: 339, distance: 165.5
click at [706, 339] on div "12/09/2025 - 08:13 : Citrus Juice Código Portal: 2028400 Pedido Aceito Coleta: …" at bounding box center [748, 312] width 429 height 141
click at [680, 280] on div "12/09/2025 - 08:13 : Citrus Juice Código Portal: 2028400 Pedido Aceito" at bounding box center [765, 267] width 396 height 51
drag, startPoint x: 567, startPoint y: 252, endPoint x: 714, endPoint y: 326, distance: 164.3
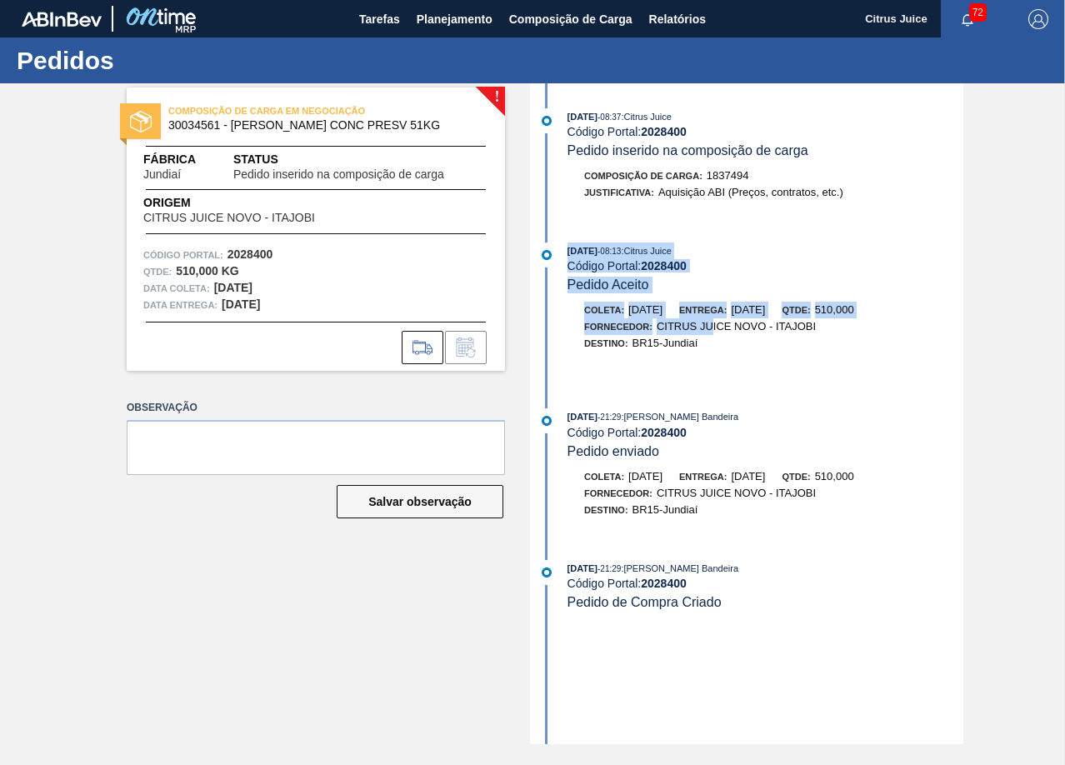
click at [714, 328] on div "12/09/2025 - 08:13 : Citrus Juice Código Portal: 2028400 Pedido Aceito Coleta: …" at bounding box center [748, 312] width 429 height 141
click at [765, 236] on div "12/09/2025 - 08:37 : Citrus Juice Código Portal: 2028400 Pedido inserido na com…" at bounding box center [748, 413] width 429 height 661
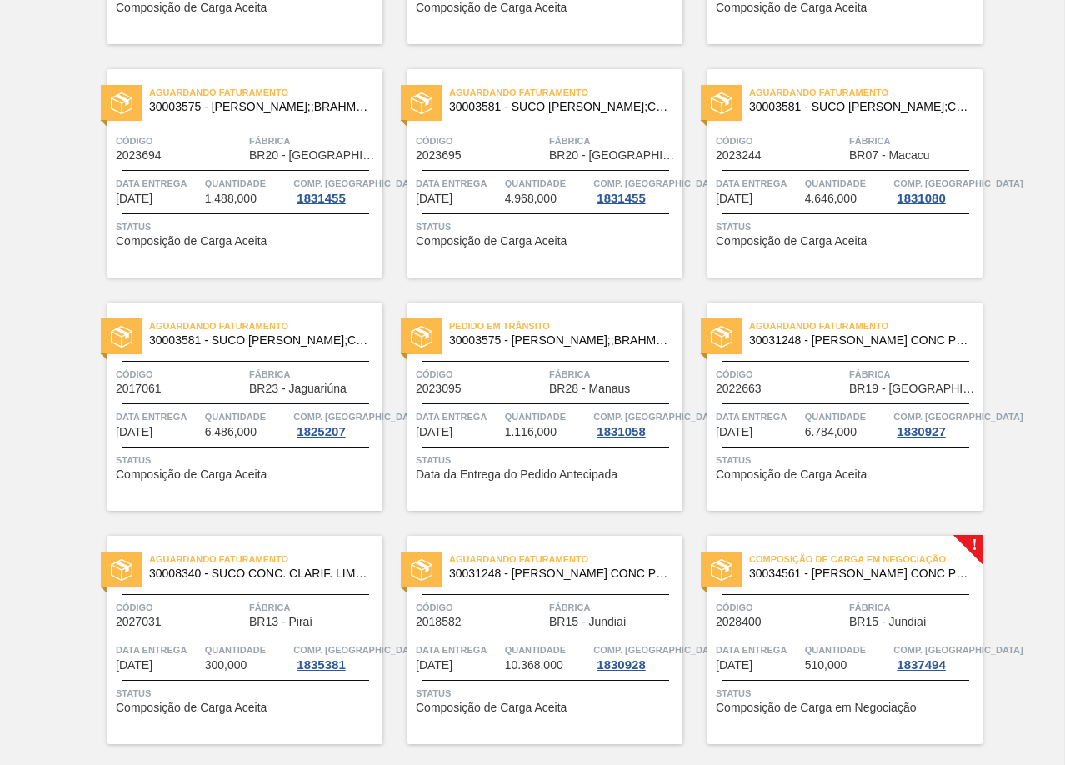
scroll to position [2416, 0]
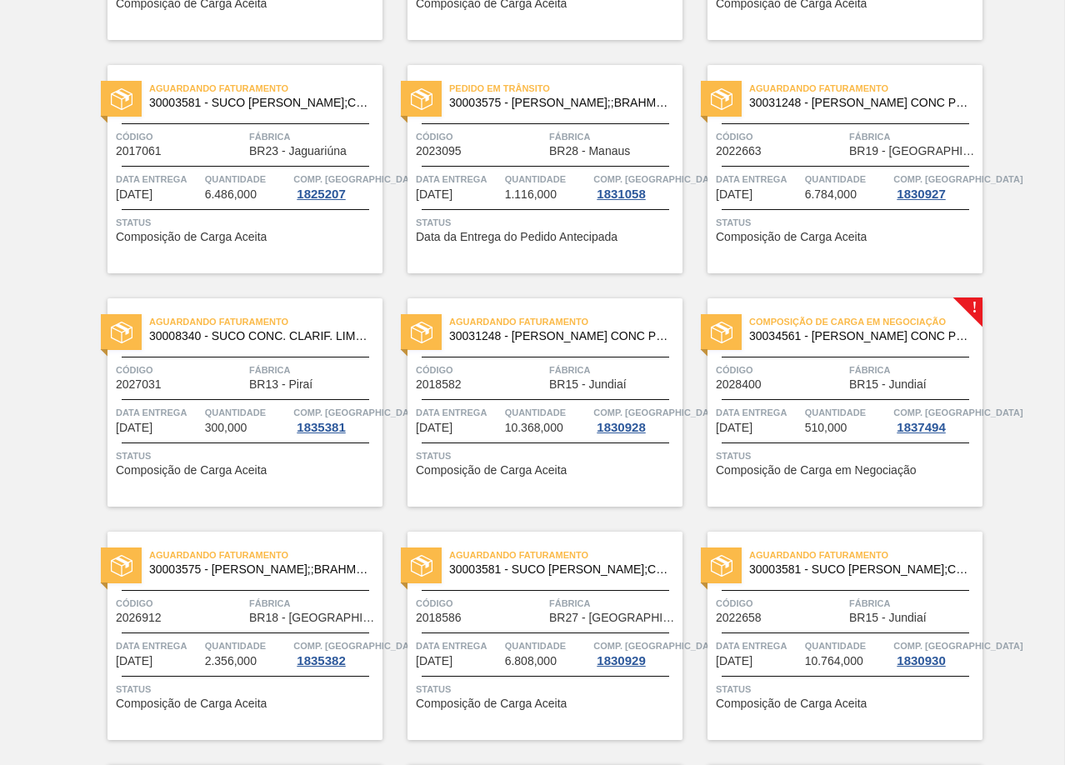
click at [888, 367] on span "Fábrica" at bounding box center [913, 370] width 129 height 17
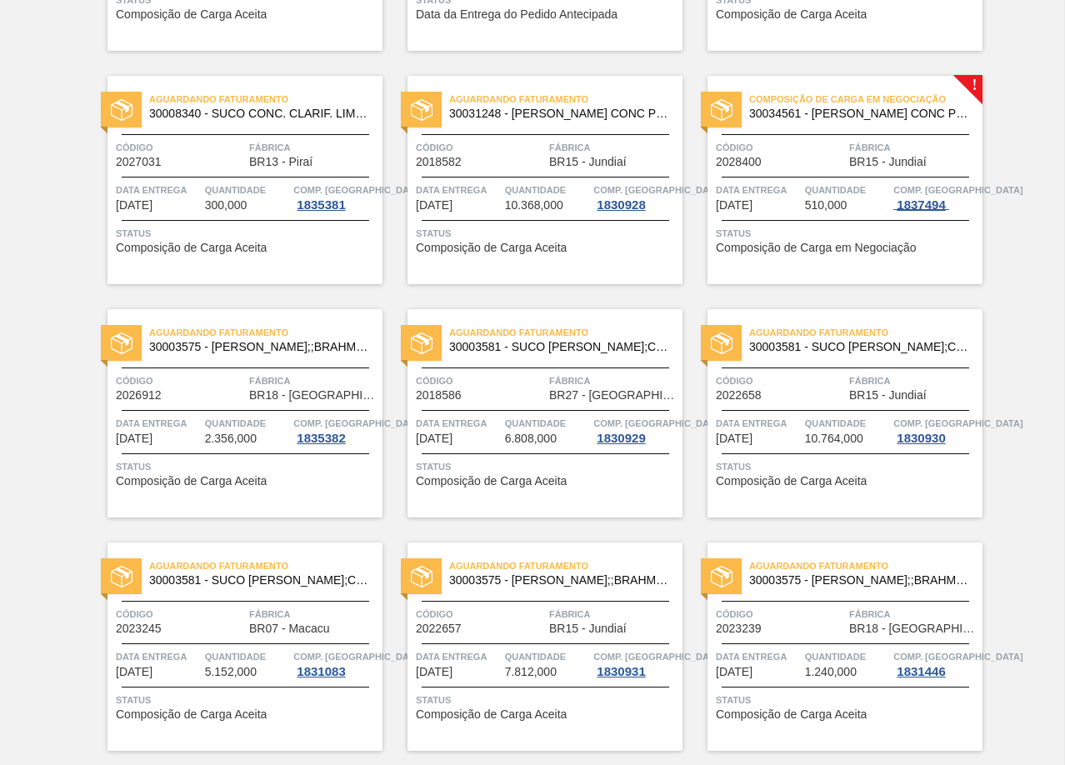
scroll to position [3082, 0]
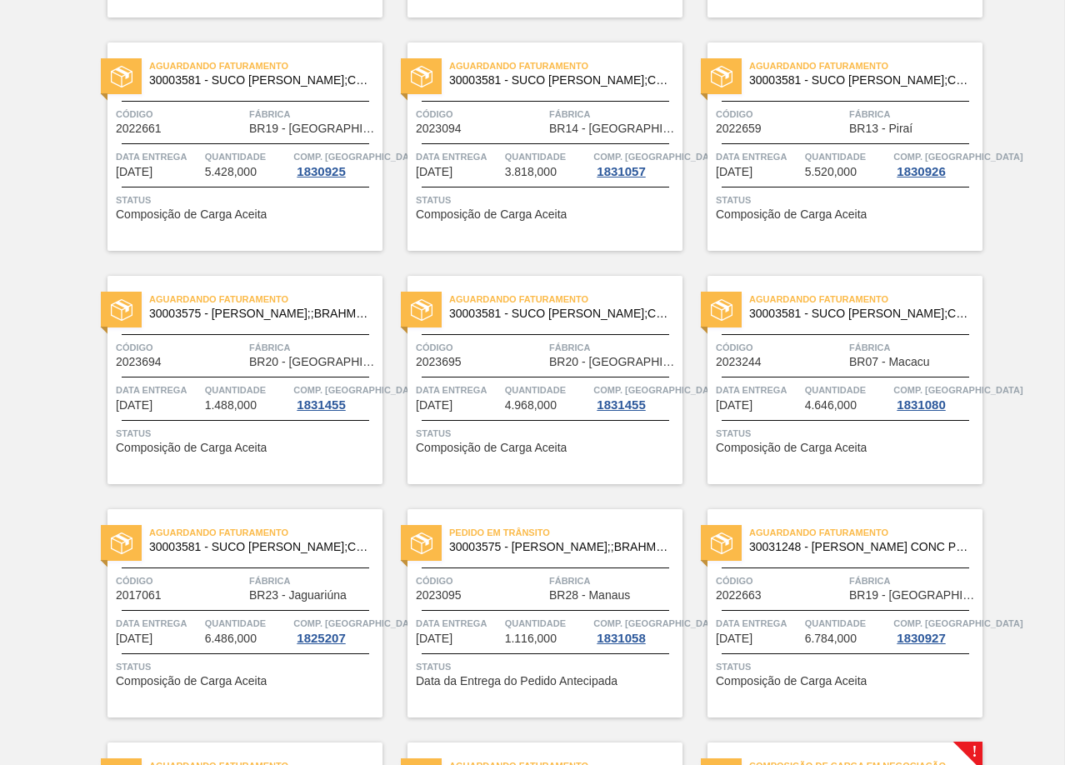
scroll to position [1969, 0]
